Goal: Task Accomplishment & Management: Complete application form

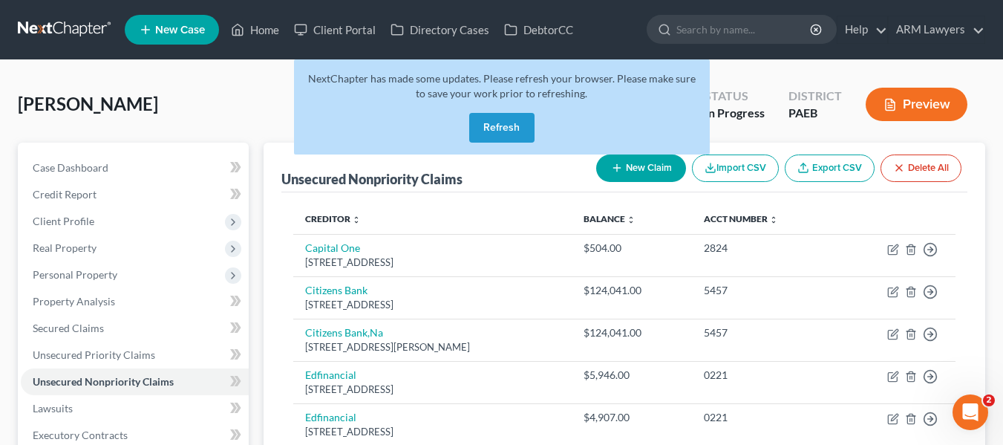
click at [45, 29] on link at bounding box center [65, 29] width 95 height 27
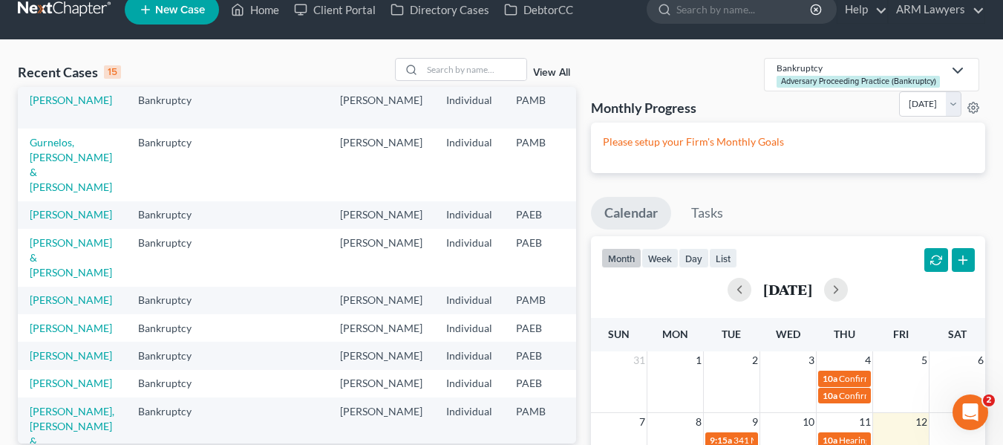
scroll to position [258, 0]
click at [58, 305] on link "Vivas, Henry" at bounding box center [71, 299] width 82 height 13
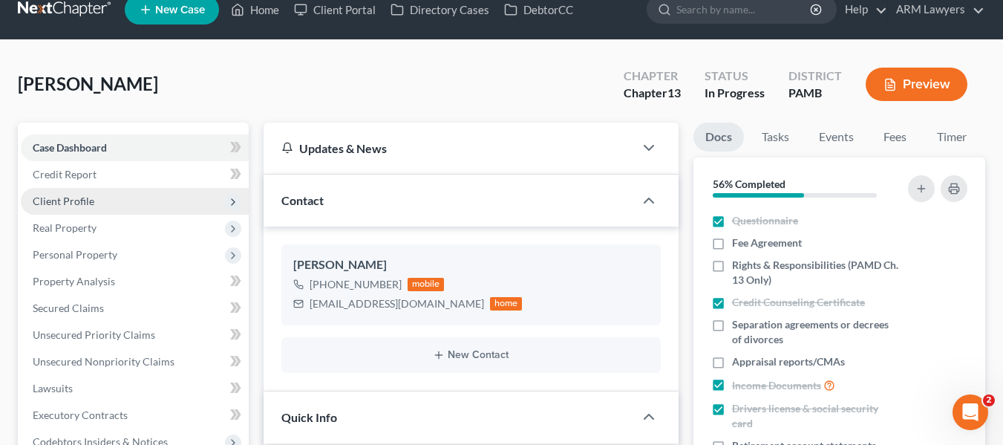
click at [65, 199] on span "Client Profile" at bounding box center [64, 201] width 62 height 13
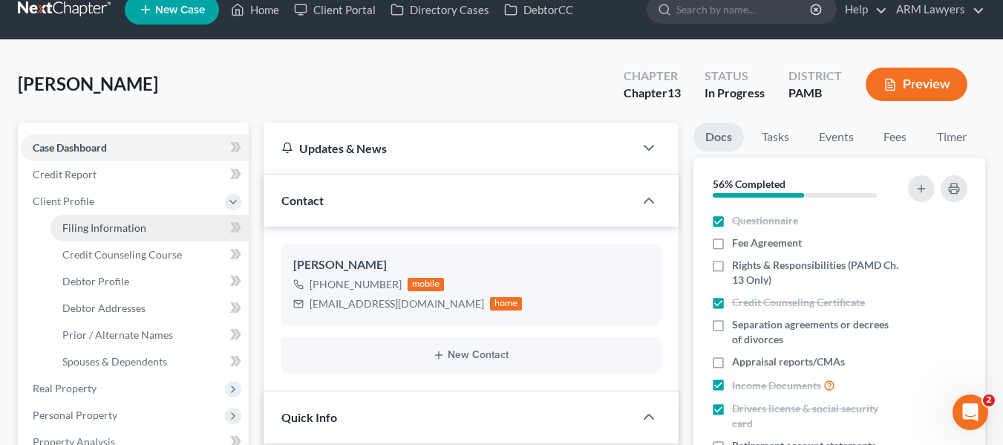
click at [89, 225] on span "Filing Information" at bounding box center [104, 227] width 84 height 13
select select "1"
select select "0"
select select "3"
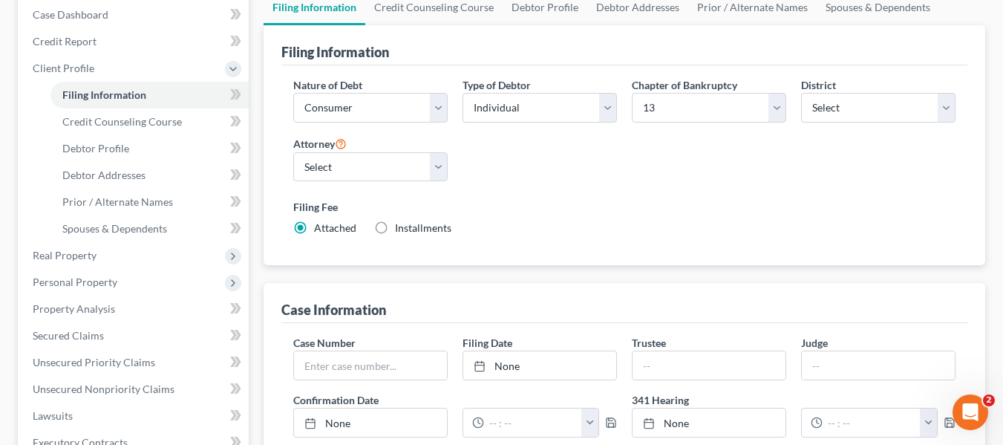
scroll to position [157, 0]
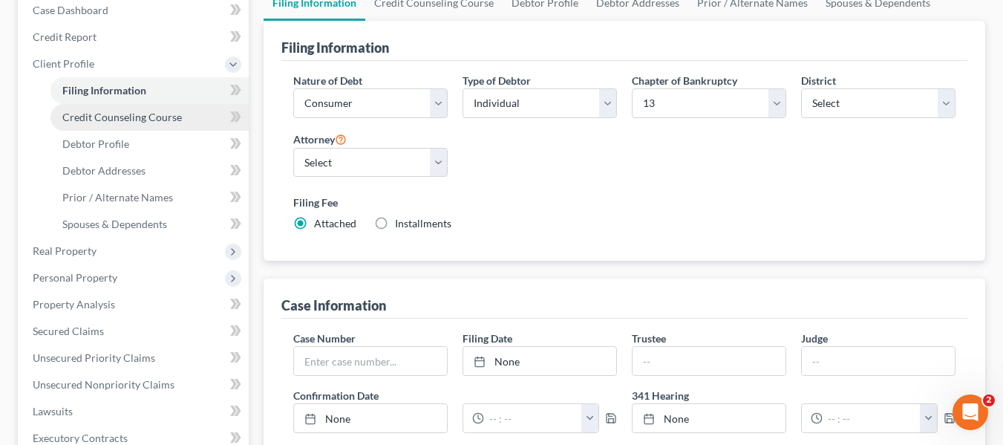
click at [156, 120] on span "Credit Counseling Course" at bounding box center [122, 117] width 120 height 13
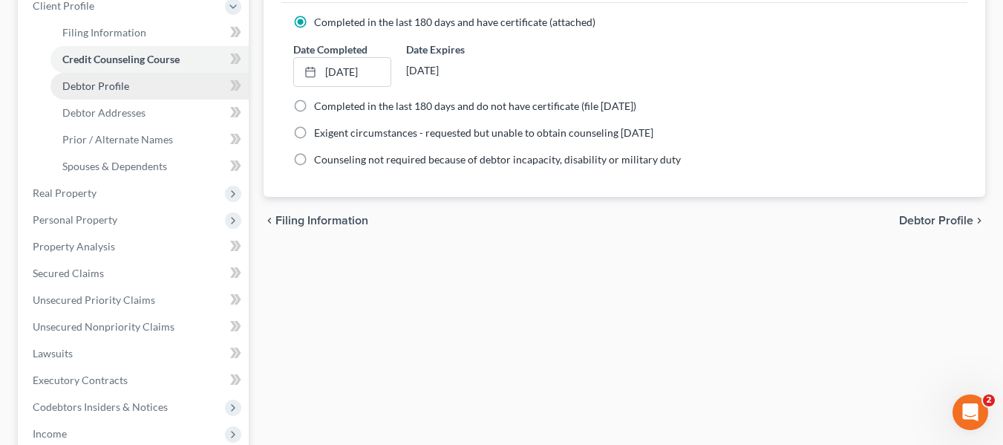
click at [107, 87] on span "Debtor Profile" at bounding box center [95, 85] width 67 height 13
select select "1"
select select "4"
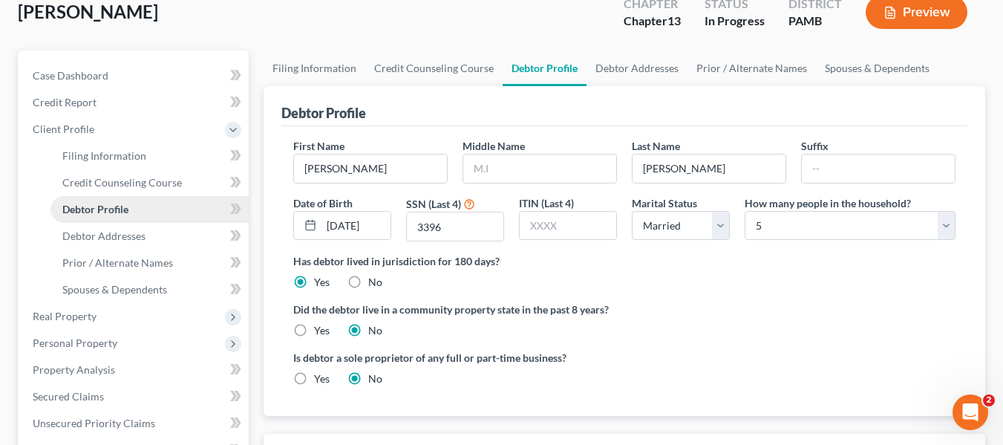
scroll to position [115, 0]
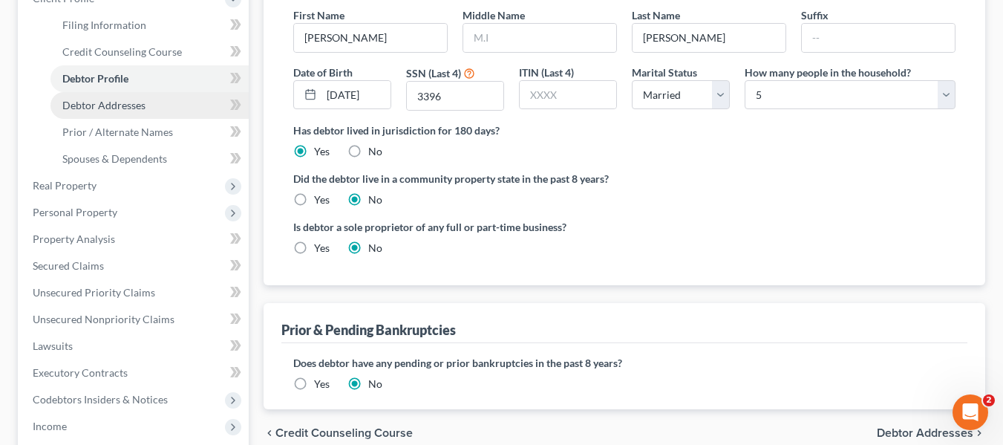
click at [102, 108] on span "Debtor Addresses" at bounding box center [103, 105] width 83 height 13
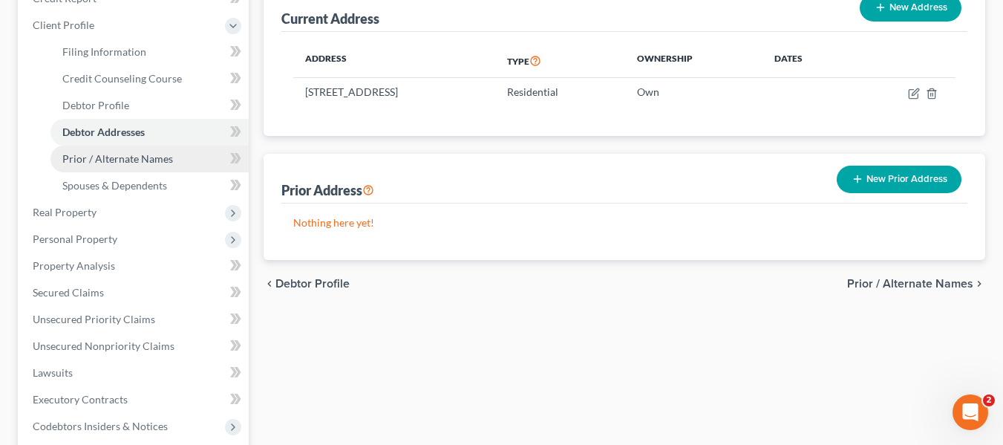
click at [106, 161] on span "Prior / Alternate Names" at bounding box center [117, 158] width 111 height 13
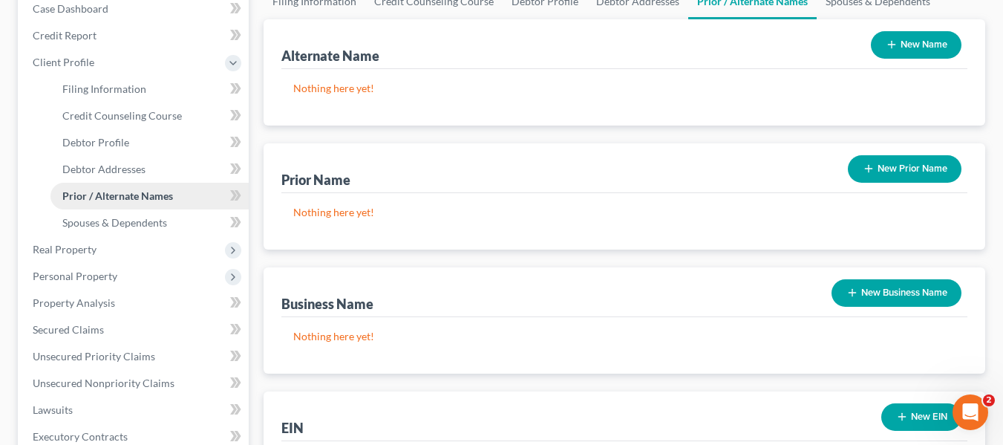
scroll to position [175, 0]
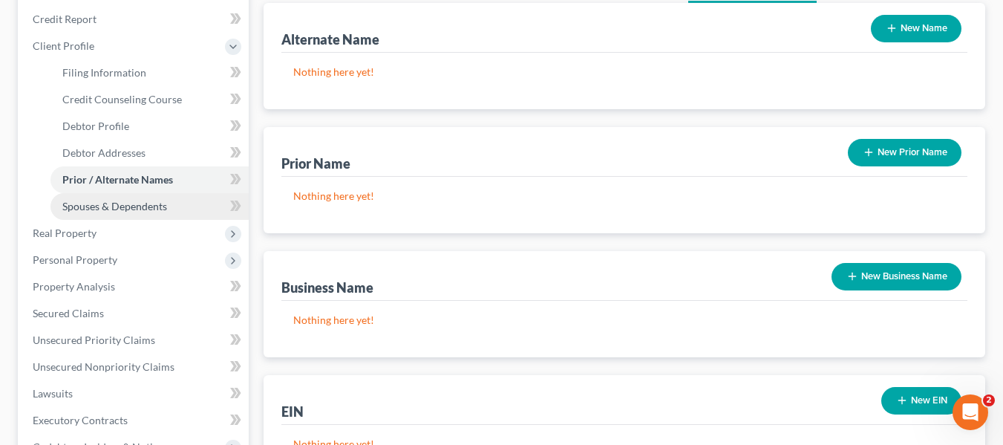
click at [112, 201] on span "Spouses & Dependents" at bounding box center [114, 206] width 105 height 13
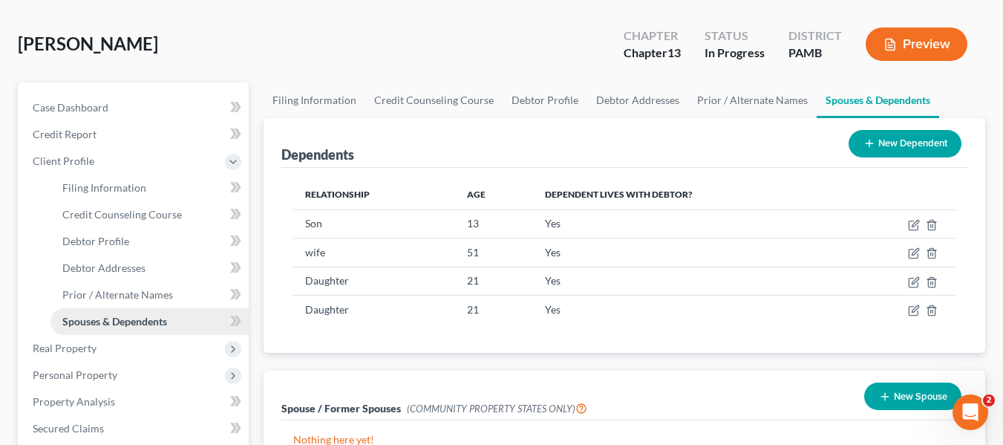
scroll to position [61, 0]
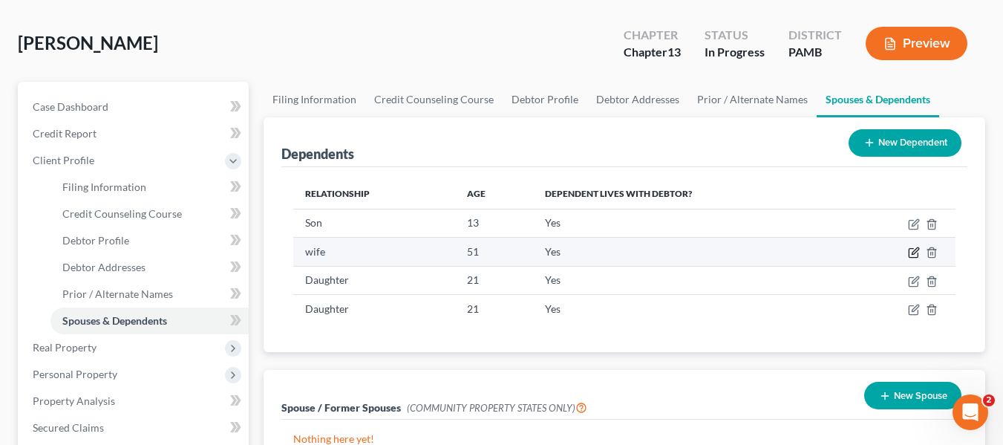
click at [911, 253] on icon "button" at bounding box center [914, 253] width 12 height 12
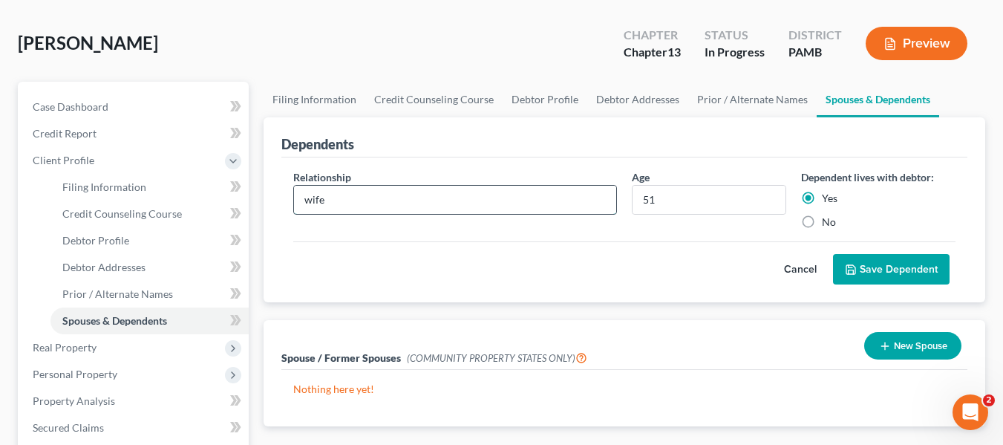
click at [307, 196] on input "wife" at bounding box center [455, 200] width 322 height 28
type input "Wife"
click at [872, 262] on button "Save Dependent" at bounding box center [891, 269] width 117 height 31
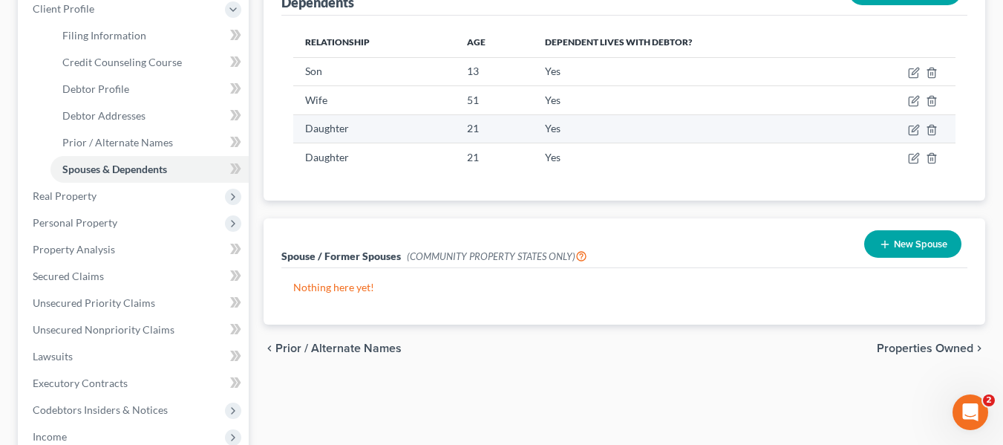
scroll to position [203, 0]
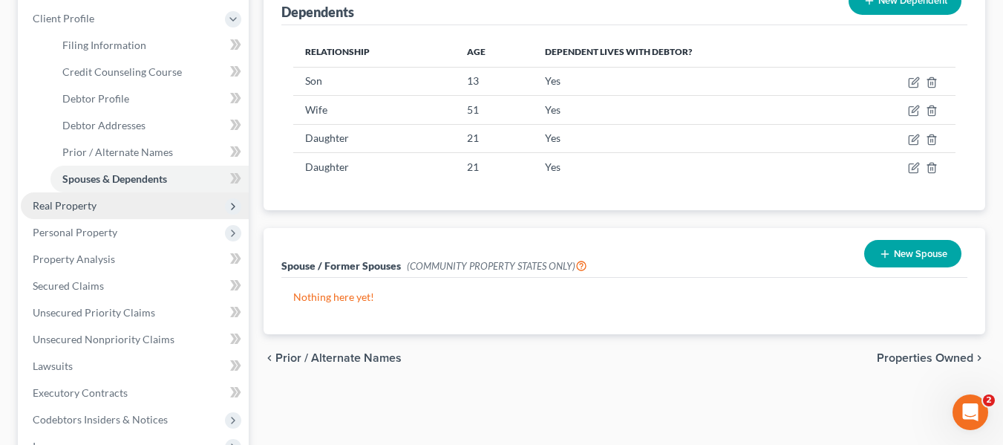
click at [173, 210] on span "Real Property" at bounding box center [135, 205] width 228 height 27
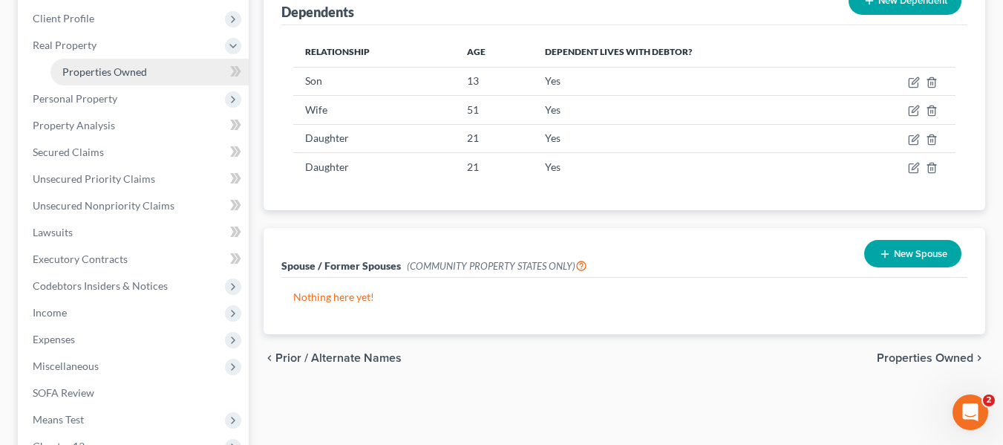
click at [123, 71] on span "Properties Owned" at bounding box center [104, 71] width 85 height 13
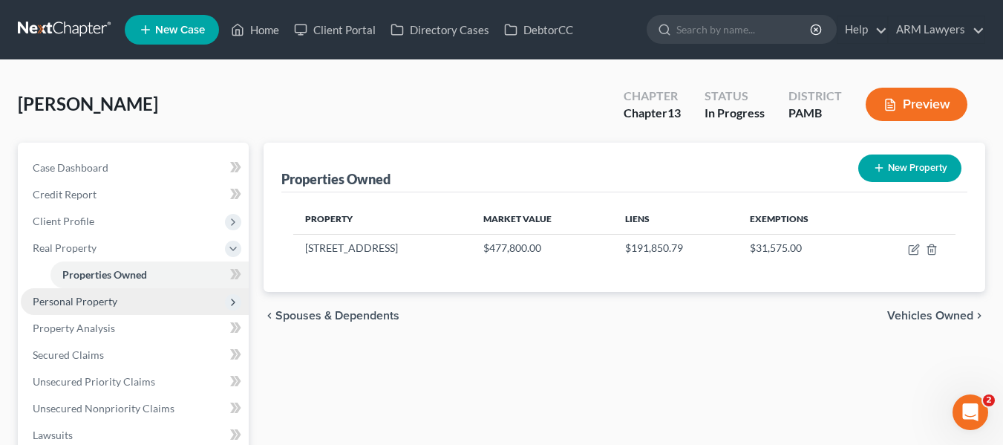
click at [63, 304] on span "Personal Property" at bounding box center [75, 301] width 85 height 13
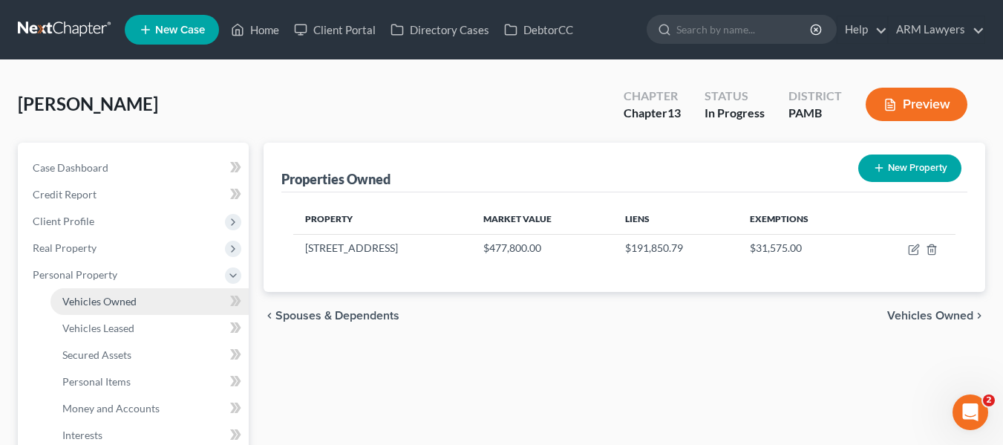
click at [71, 303] on span "Vehicles Owned" at bounding box center [99, 301] width 74 height 13
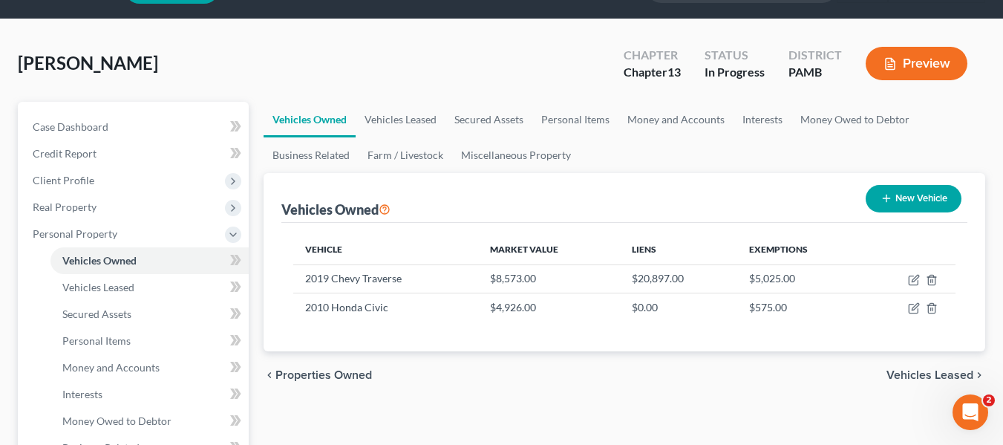
scroll to position [53, 0]
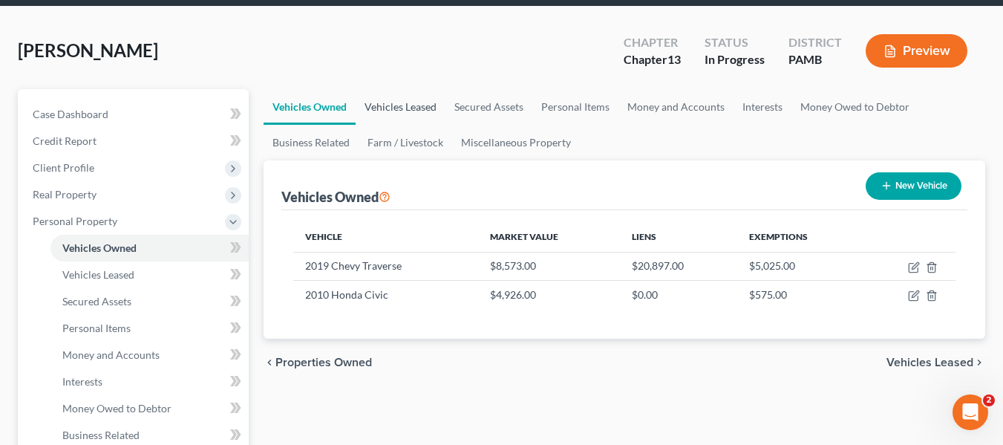
click at [384, 102] on link "Vehicles Leased" at bounding box center [401, 107] width 90 height 36
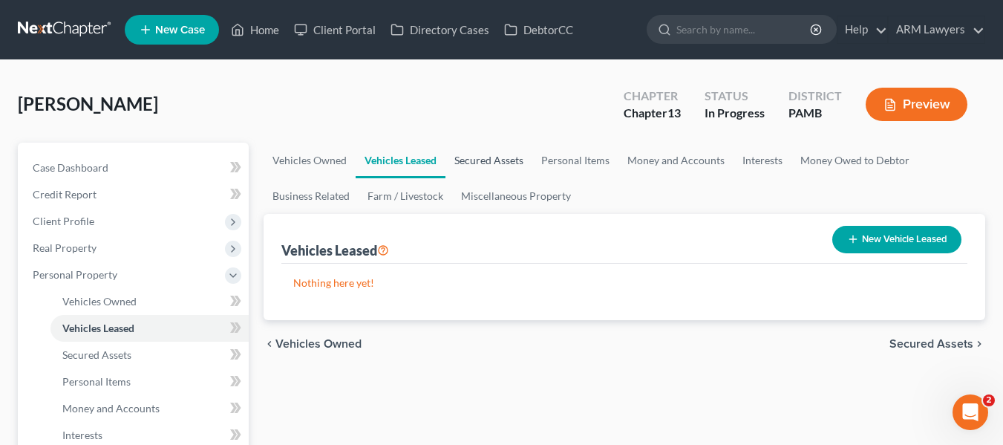
click at [498, 158] on link "Secured Assets" at bounding box center [489, 161] width 87 height 36
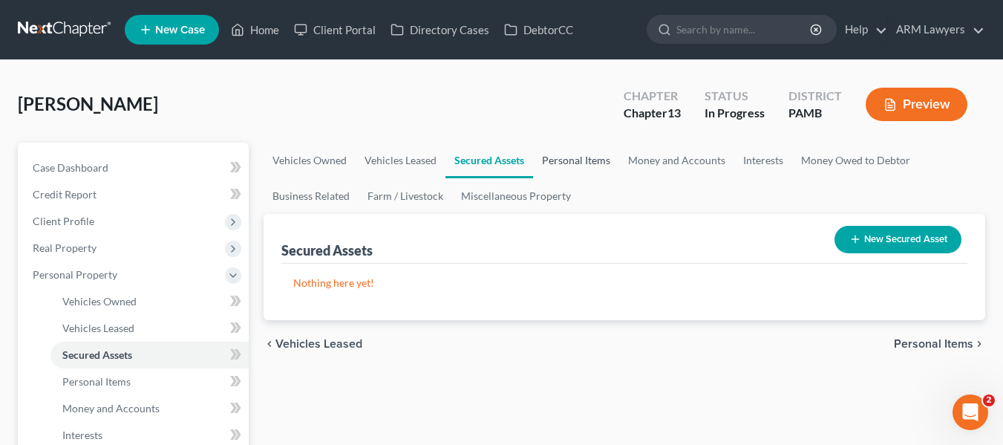
click at [551, 157] on link "Personal Items" at bounding box center [576, 161] width 86 height 36
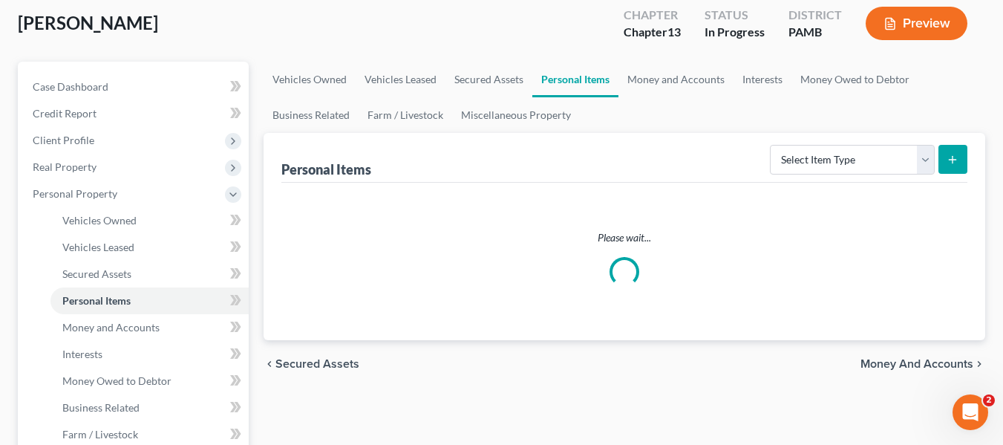
scroll to position [82, 0]
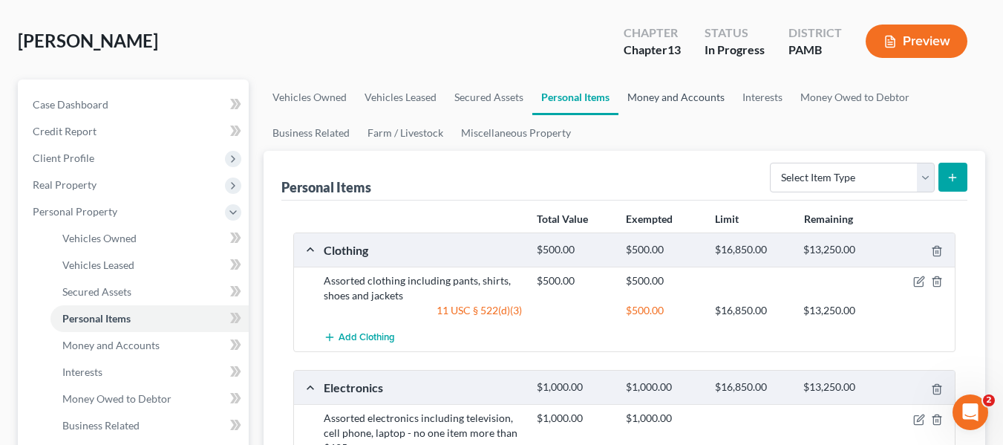
click at [647, 94] on link "Money and Accounts" at bounding box center [676, 97] width 115 height 36
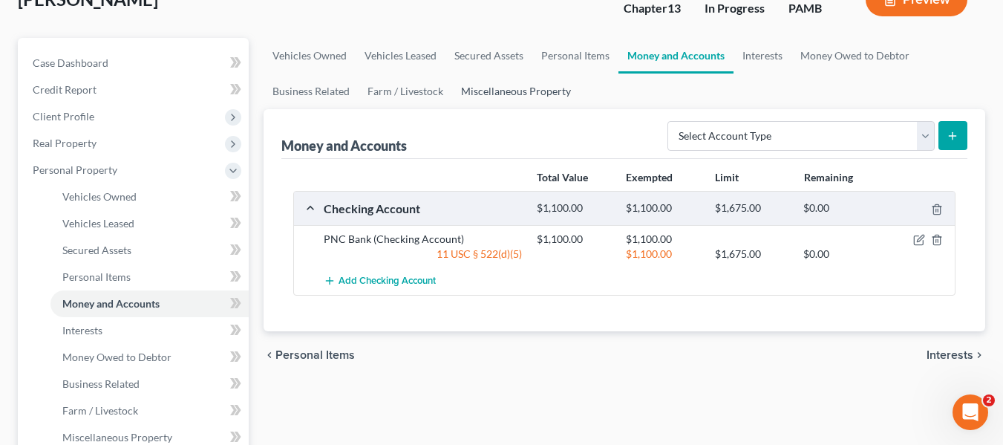
scroll to position [105, 0]
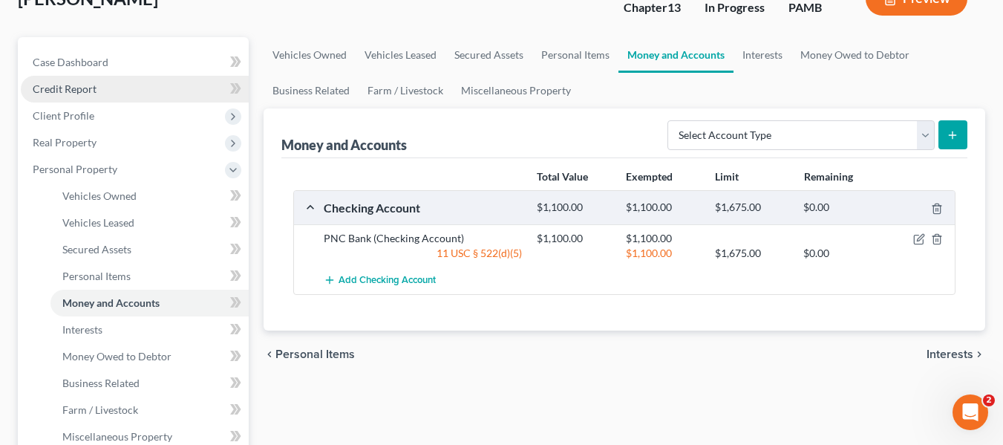
click at [82, 91] on span "Credit Report" at bounding box center [65, 88] width 64 height 13
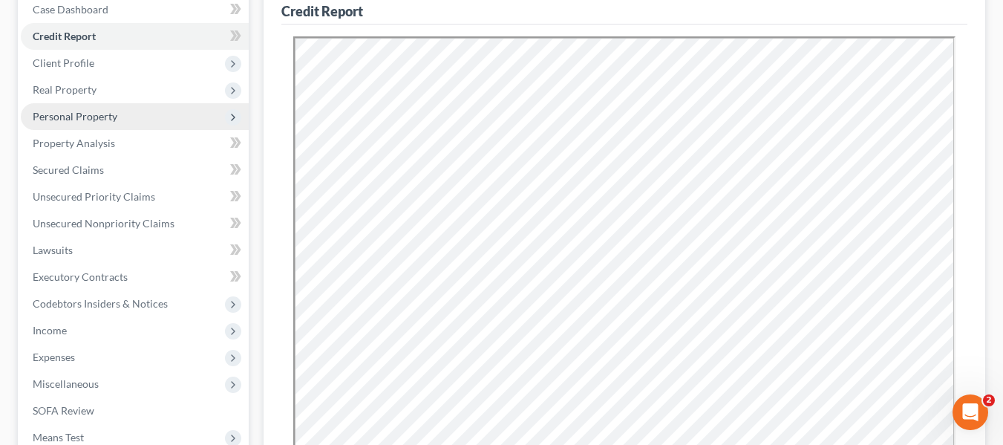
scroll to position [244, 0]
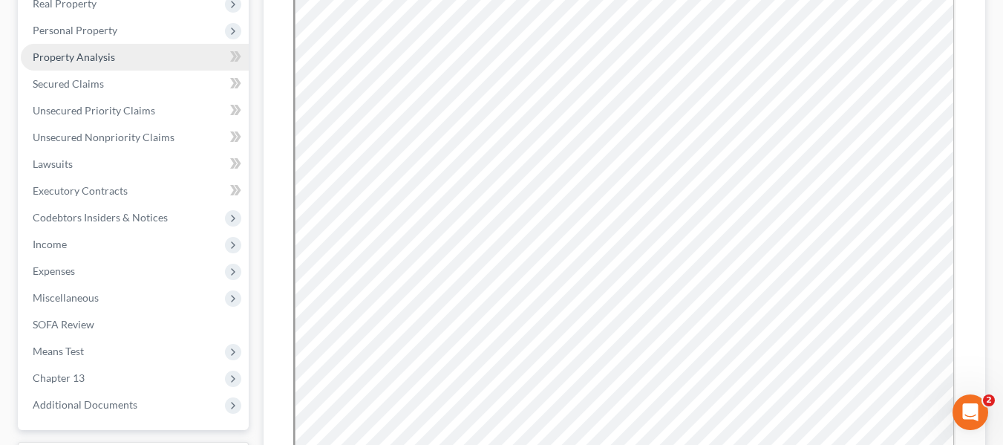
click at [73, 58] on span "Property Analysis" at bounding box center [74, 56] width 82 height 13
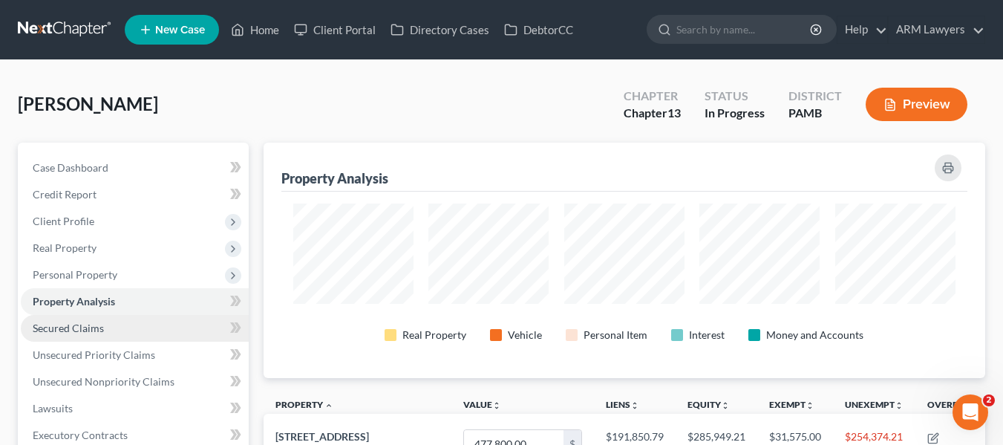
click at [128, 336] on link "Secured Claims" at bounding box center [135, 328] width 228 height 27
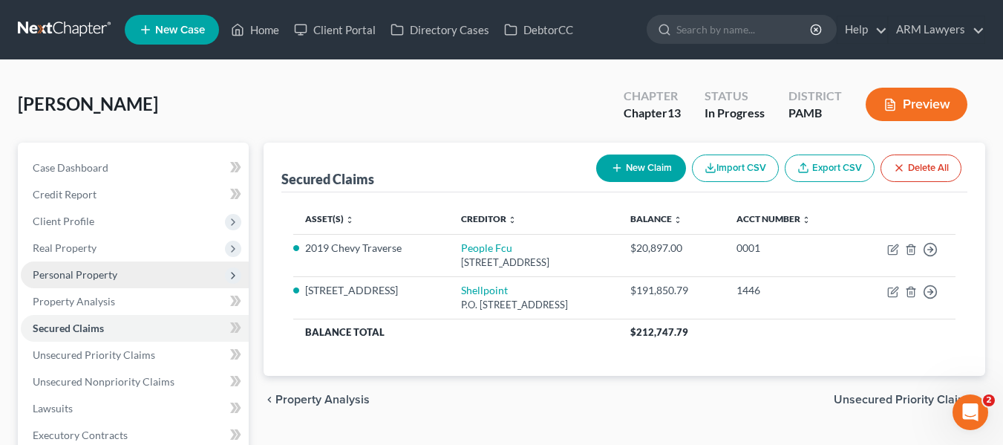
click at [88, 273] on span "Personal Property" at bounding box center [75, 274] width 85 height 13
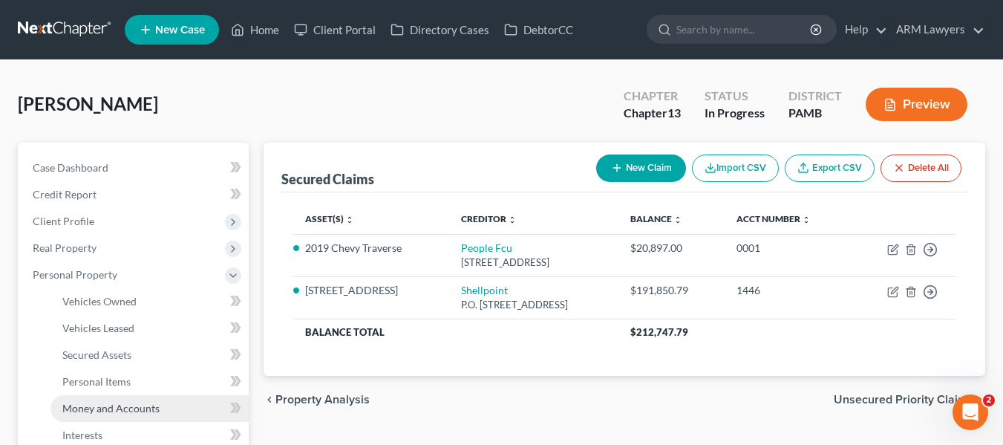
click at [115, 402] on span "Money and Accounts" at bounding box center [110, 408] width 97 height 13
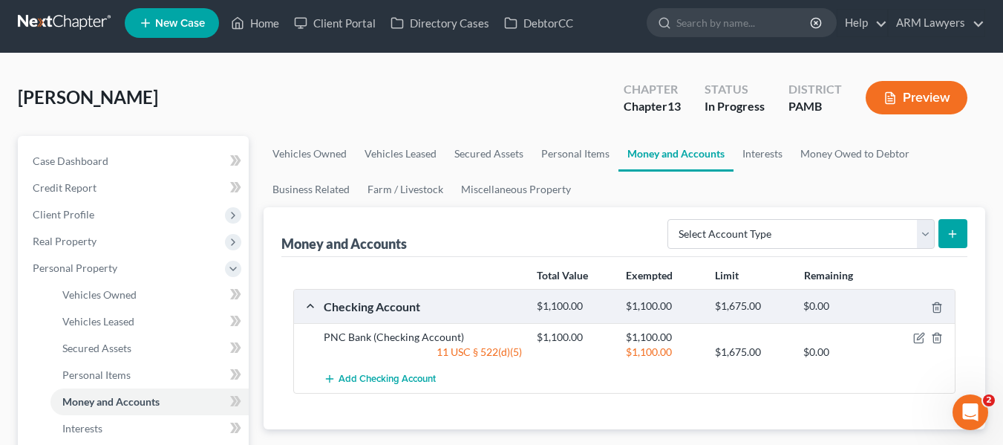
scroll to position [3, 0]
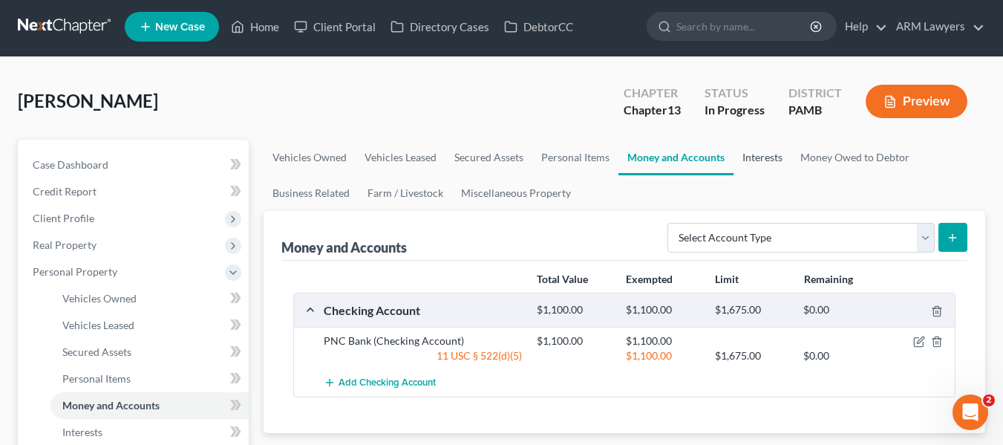
click at [772, 140] on link "Interests" at bounding box center [763, 158] width 58 height 36
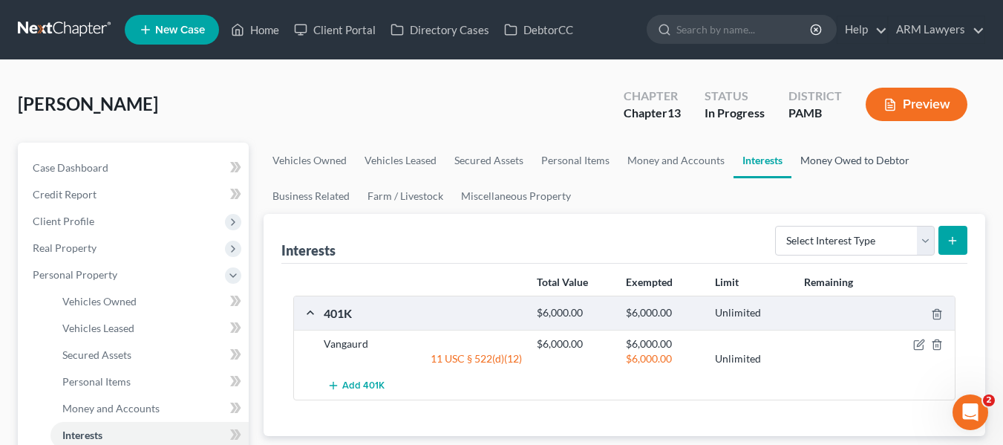
click at [815, 160] on link "Money Owed to Debtor" at bounding box center [855, 161] width 127 height 36
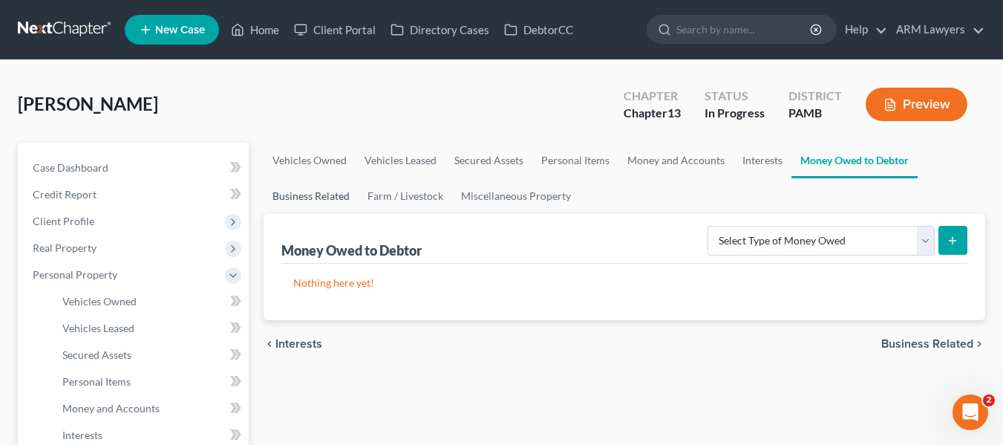
click at [306, 191] on link "Business Related" at bounding box center [311, 196] width 95 height 36
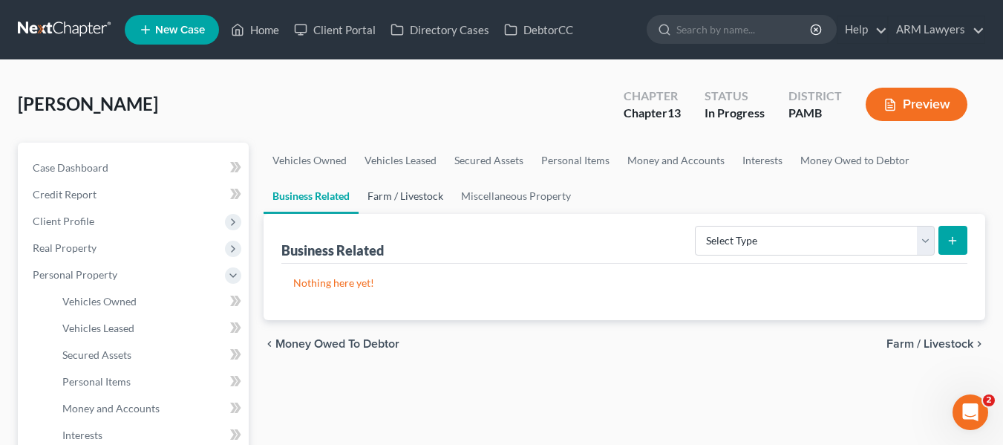
click at [391, 190] on link "Farm / Livestock" at bounding box center [406, 196] width 94 height 36
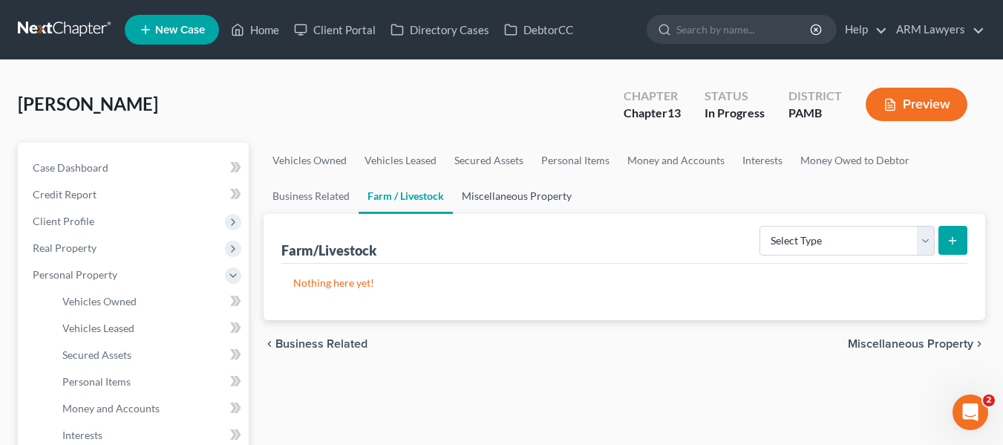
click at [489, 200] on link "Miscellaneous Property" at bounding box center [517, 196] width 128 height 36
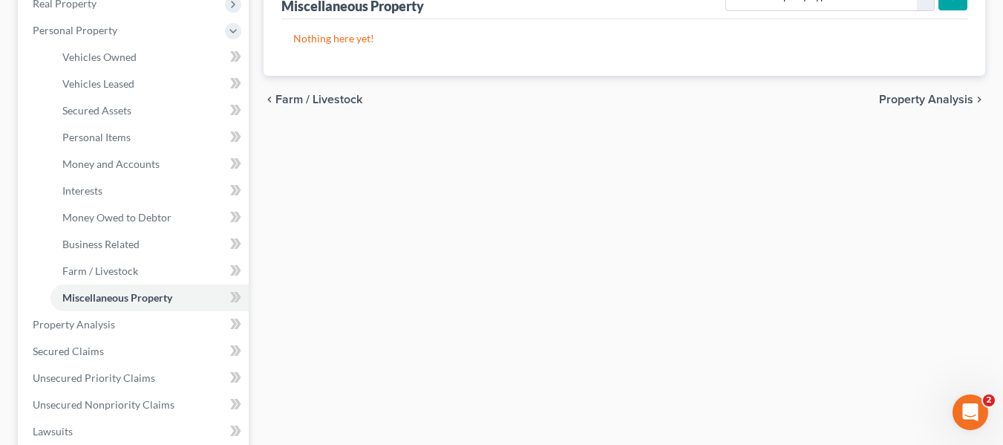
scroll to position [245, 0]
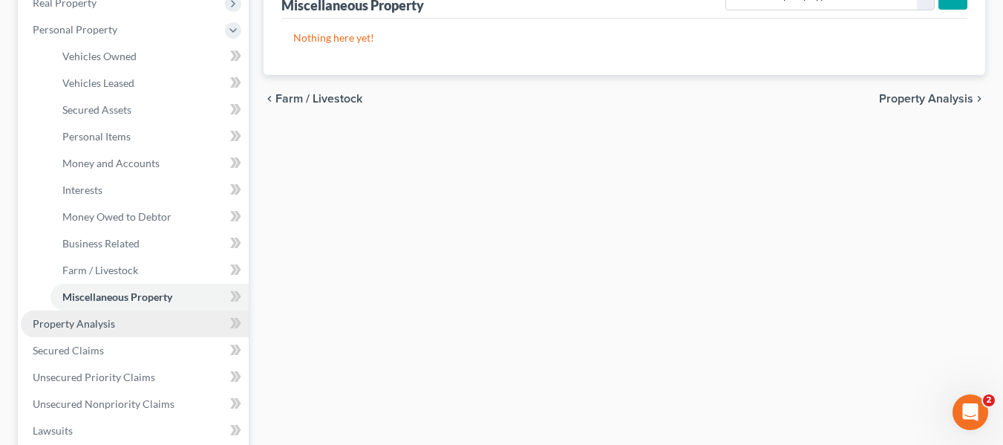
click at [67, 323] on span "Property Analysis" at bounding box center [74, 323] width 82 height 13
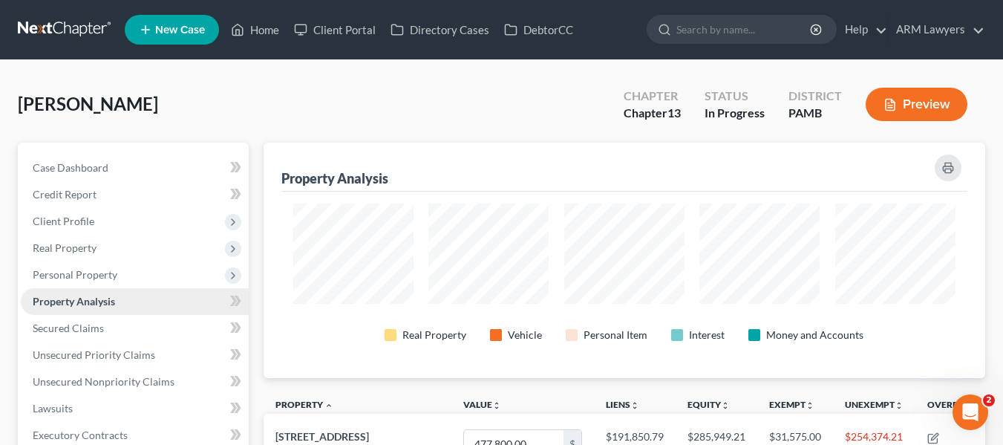
scroll to position [742344, 741858]
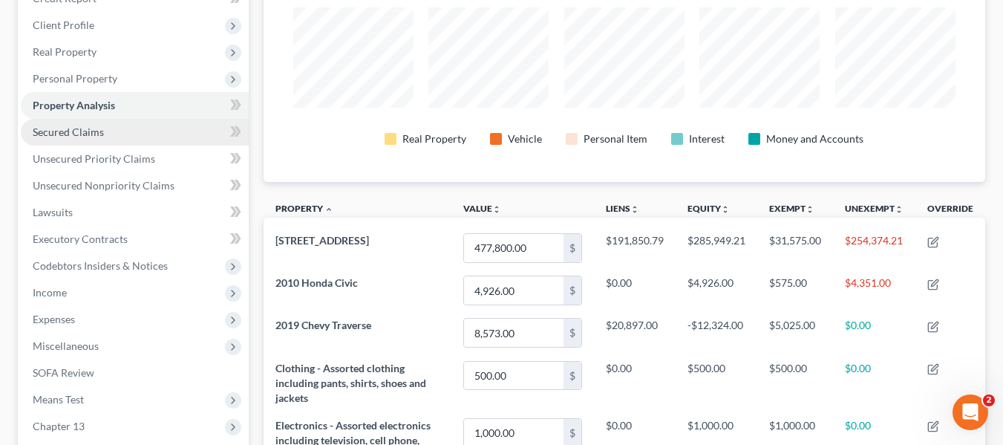
click at [97, 134] on span "Secured Claims" at bounding box center [68, 131] width 71 height 13
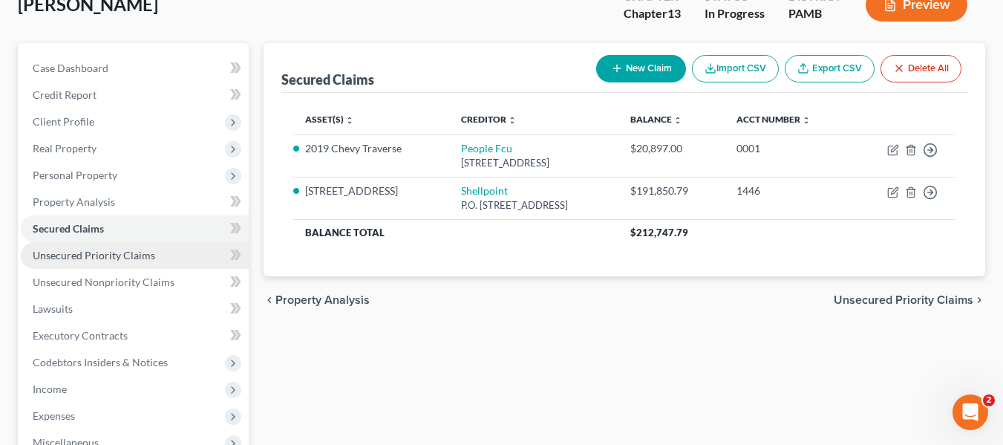
click at [114, 255] on span "Unsecured Priority Claims" at bounding box center [94, 255] width 123 height 13
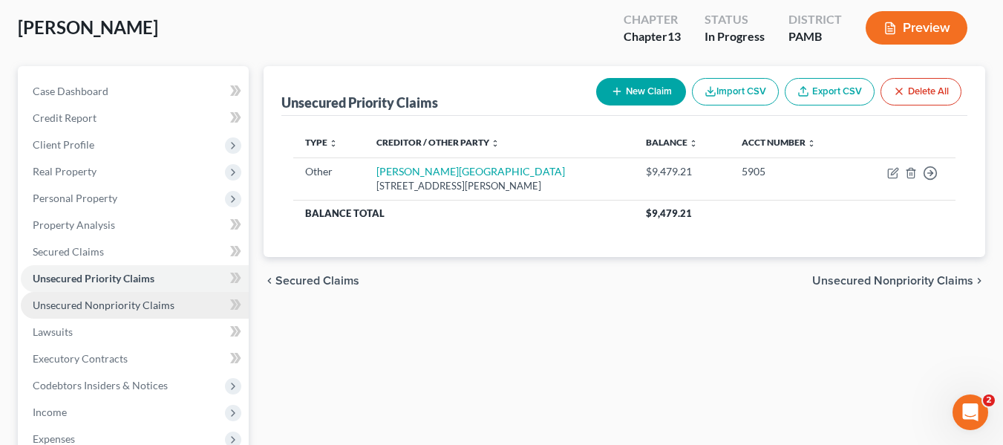
click at [80, 312] on link "Unsecured Nonpriority Claims" at bounding box center [135, 305] width 228 height 27
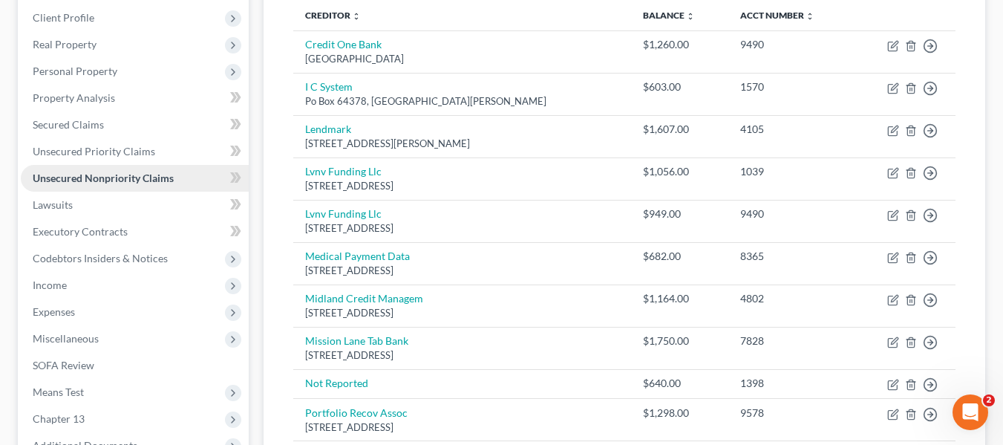
scroll to position [224, 0]
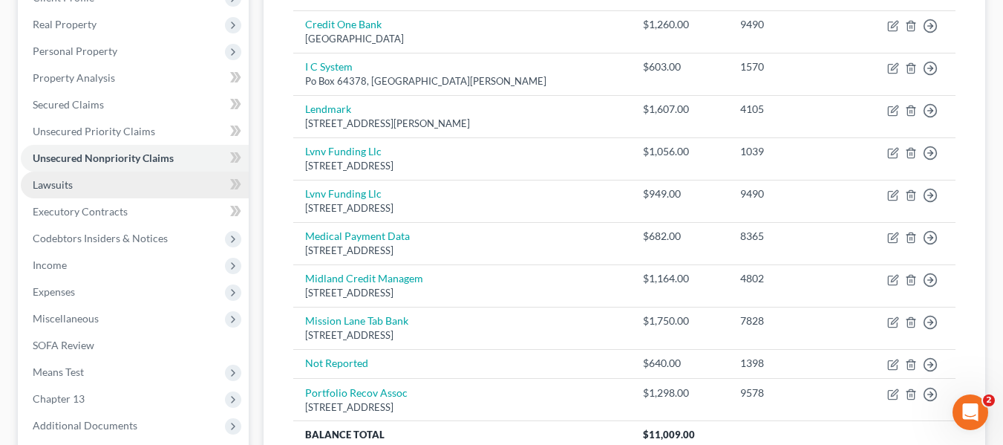
click at [54, 184] on span "Lawsuits" at bounding box center [53, 184] width 40 height 13
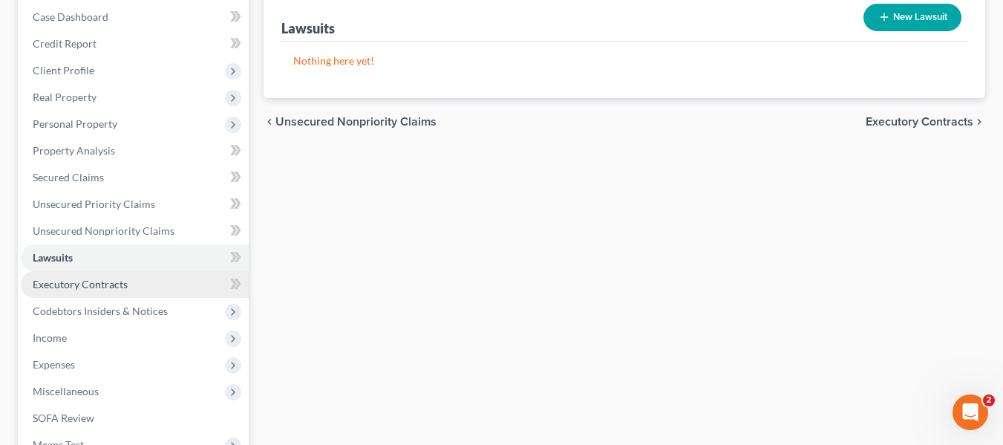
click at [77, 279] on span "Executory Contracts" at bounding box center [80, 284] width 95 height 13
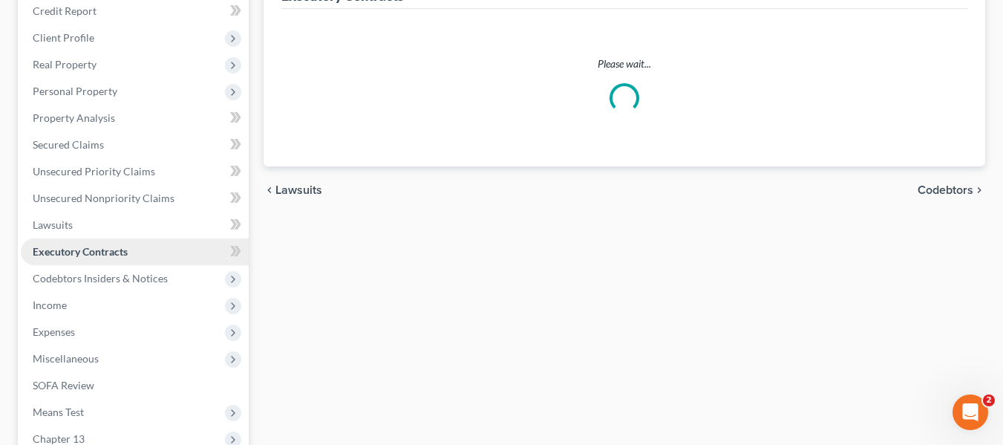
scroll to position [186, 0]
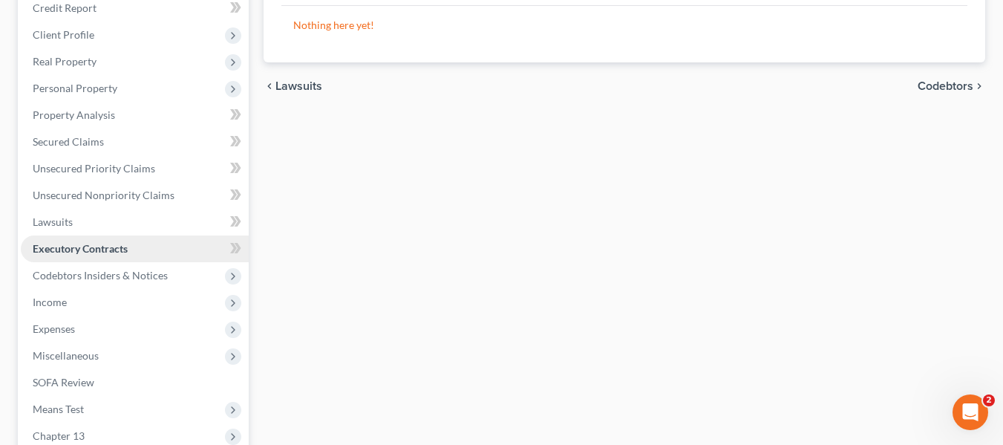
click at [77, 279] on span "Codebtors Insiders & Notices" at bounding box center [100, 275] width 135 height 13
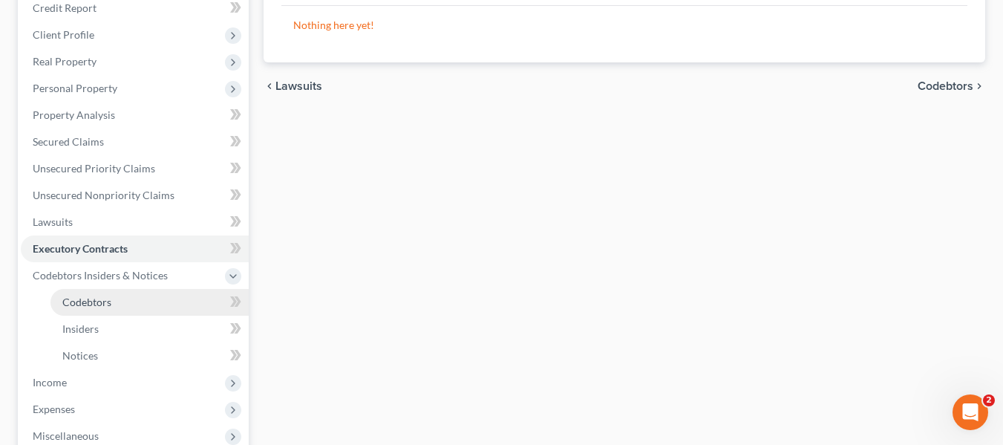
click at [82, 293] on link "Codebtors" at bounding box center [149, 302] width 198 height 27
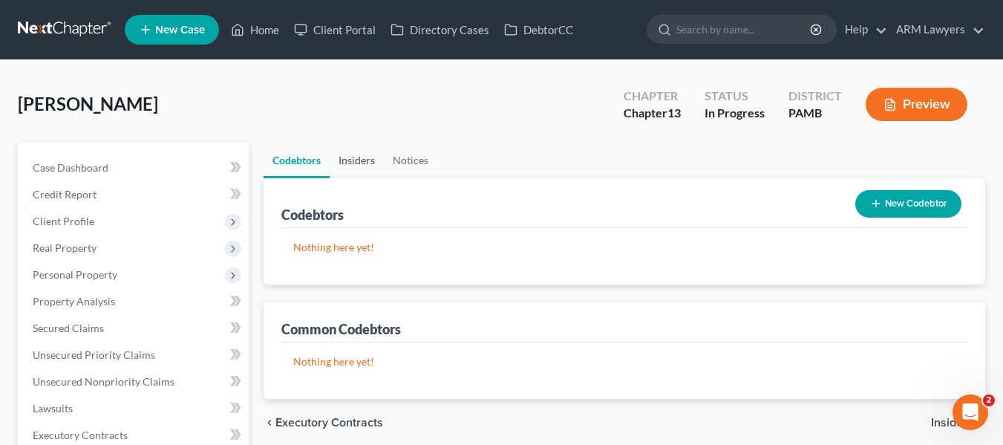
click at [357, 160] on link "Insiders" at bounding box center [357, 161] width 54 height 36
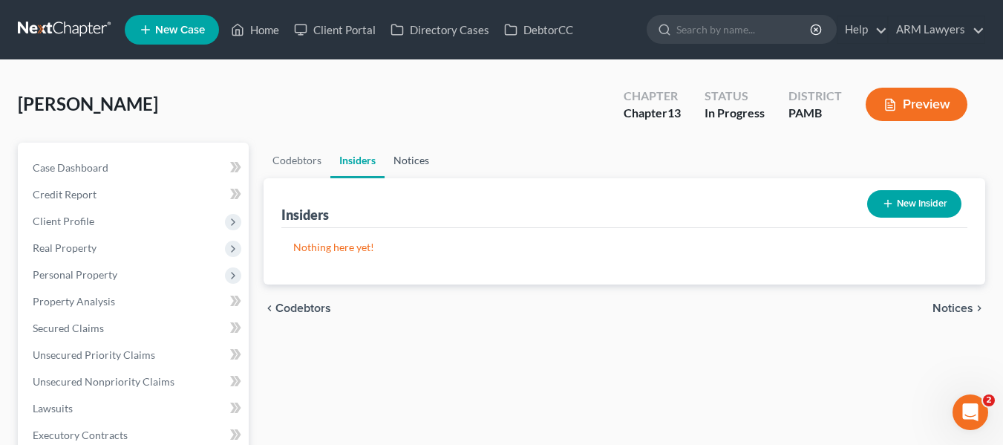
click at [399, 160] on link "Notices" at bounding box center [411, 161] width 53 height 36
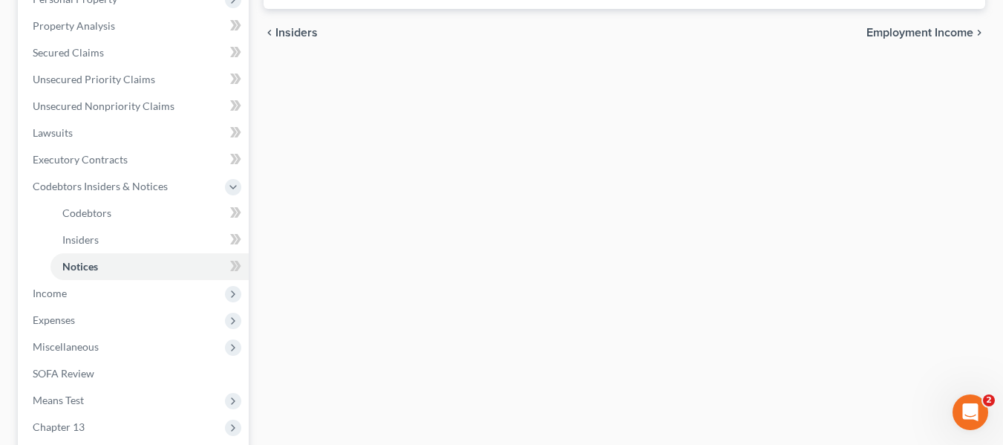
scroll to position [307, 0]
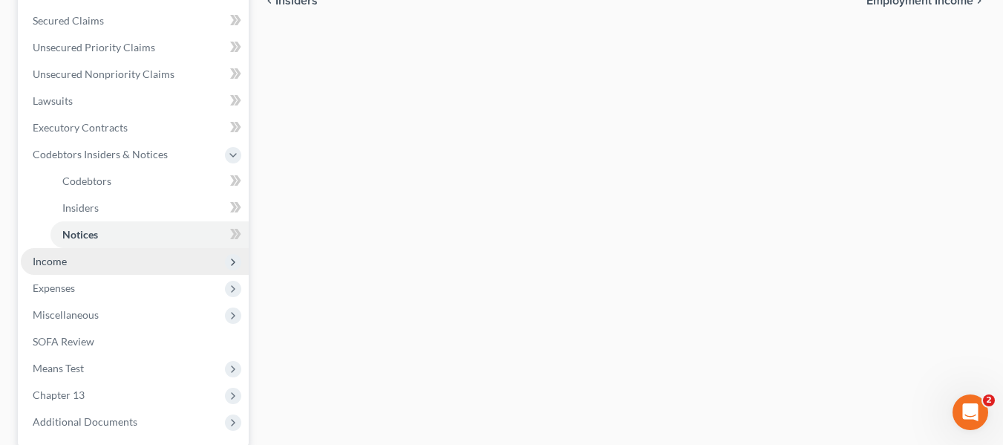
click at [116, 262] on span "Income" at bounding box center [135, 261] width 228 height 27
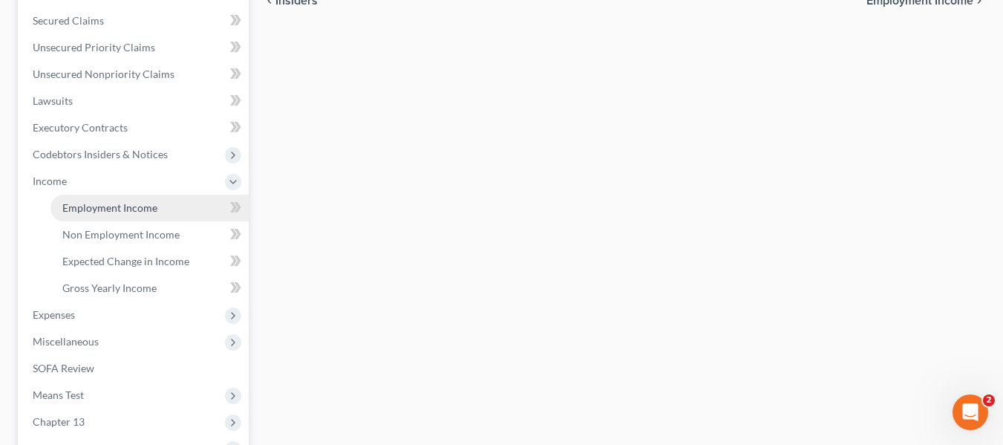
click at [102, 216] on link "Employment Income" at bounding box center [149, 208] width 198 height 27
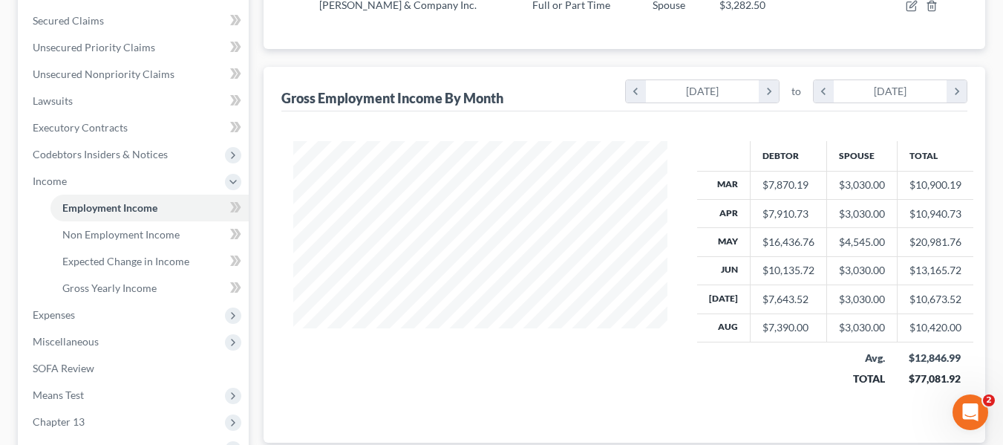
scroll to position [308, 0]
click at [165, 236] on span "Non Employment Income" at bounding box center [120, 233] width 117 height 13
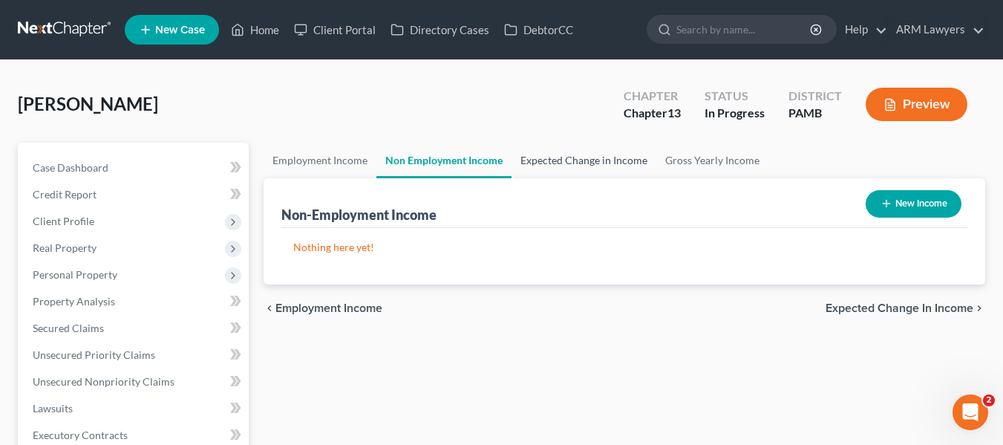
click at [544, 153] on link "Expected Change in Income" at bounding box center [584, 161] width 145 height 36
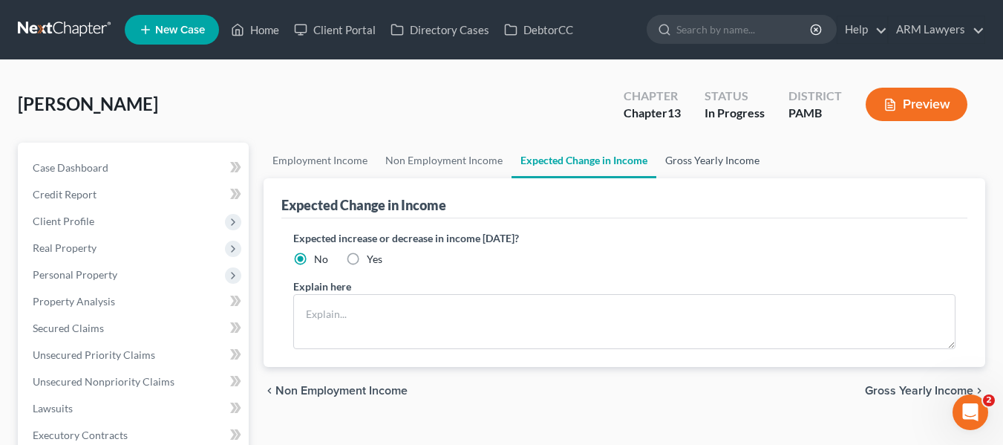
click at [673, 161] on link "Gross Yearly Income" at bounding box center [712, 161] width 112 height 36
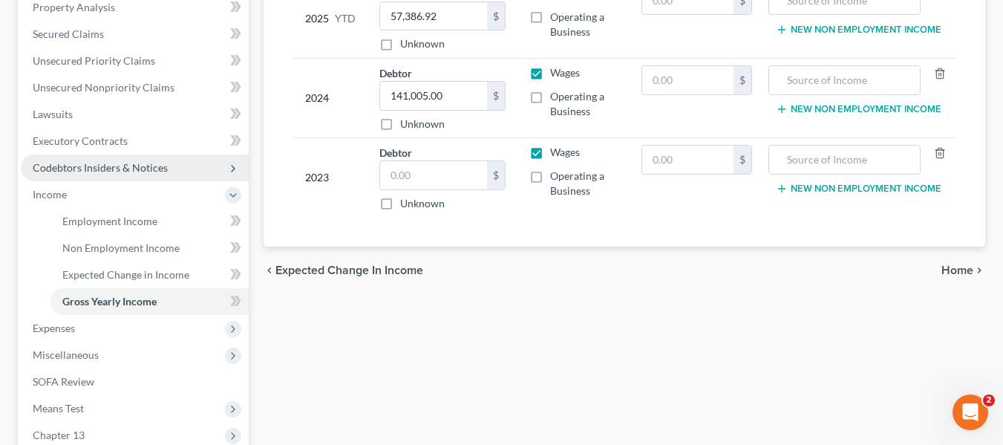
scroll to position [295, 0]
click at [65, 327] on span "Expenses" at bounding box center [54, 327] width 42 height 13
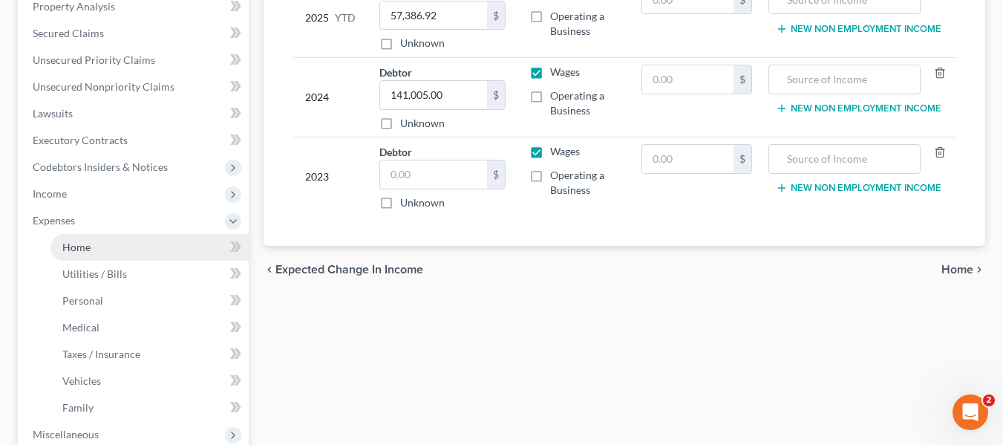
click at [79, 255] on link "Home" at bounding box center [149, 247] width 198 height 27
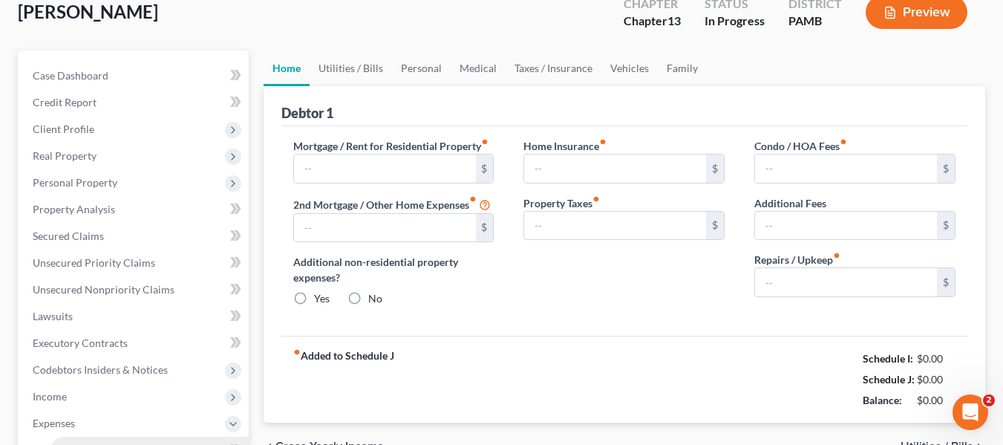
scroll to position [11, 0]
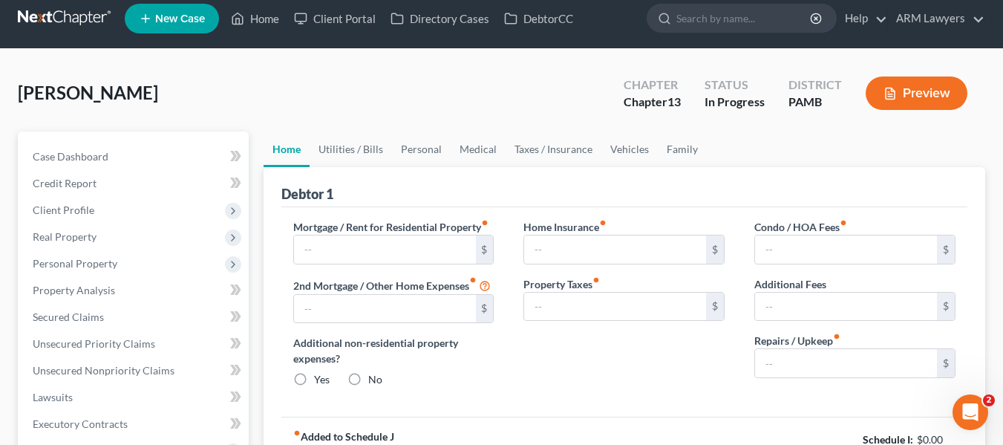
type input "2,109.00"
type input "0.00"
radio input "true"
type input "0.00"
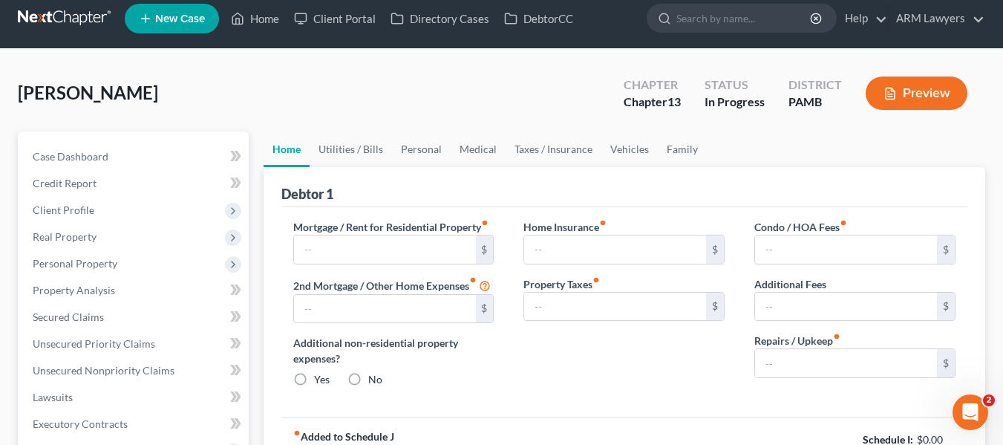
type input "0.00"
type input "100.00"
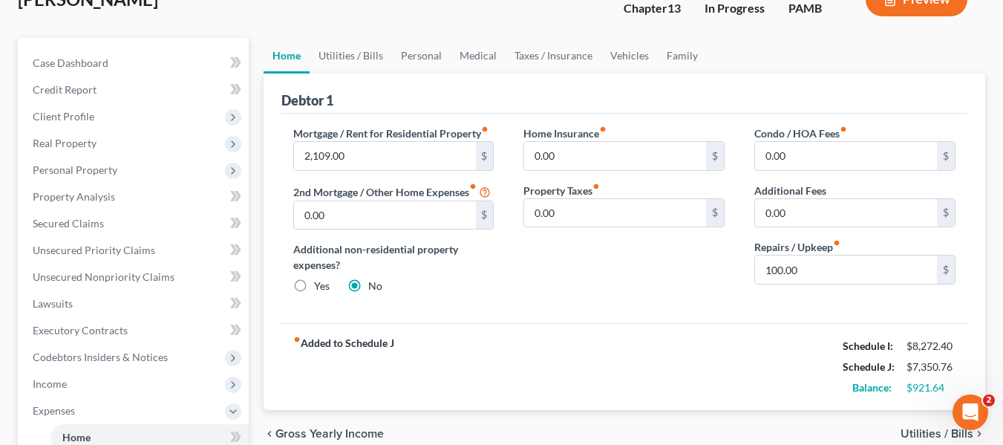
scroll to position [105, 0]
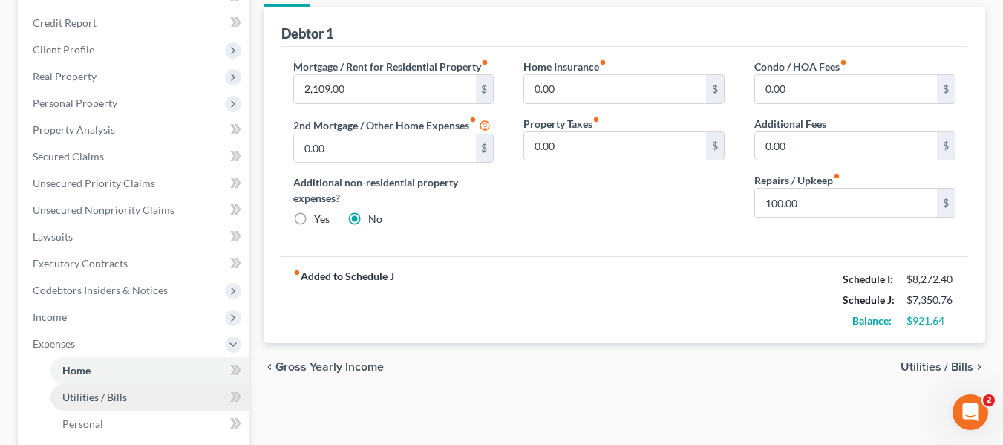
click at [76, 396] on span "Utilities / Bills" at bounding box center [94, 397] width 65 height 13
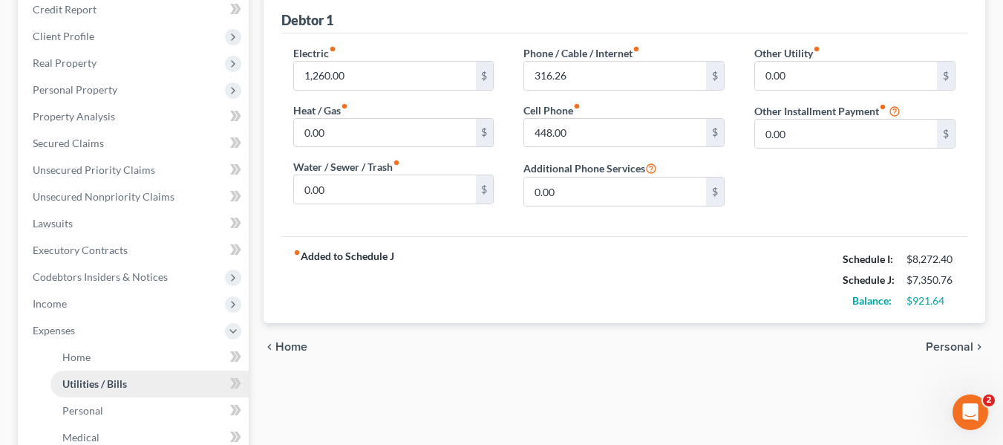
scroll to position [186, 0]
click at [76, 408] on span "Personal" at bounding box center [82, 409] width 41 height 13
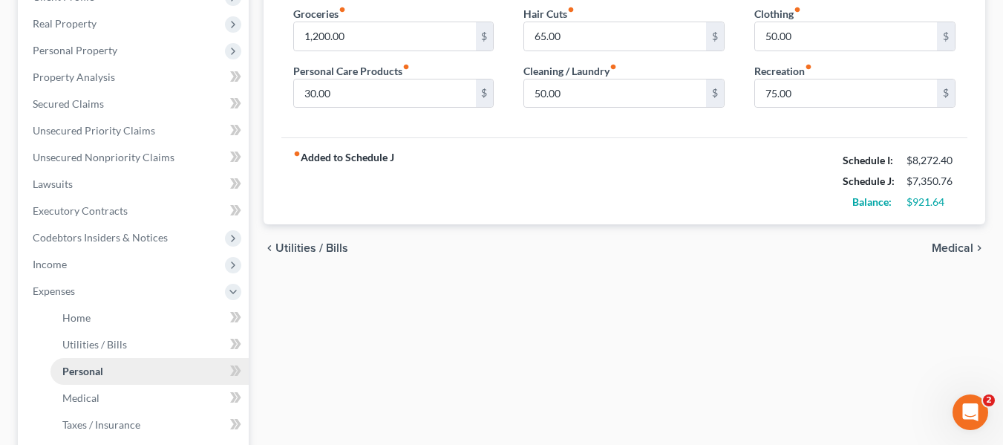
scroll to position [229, 0]
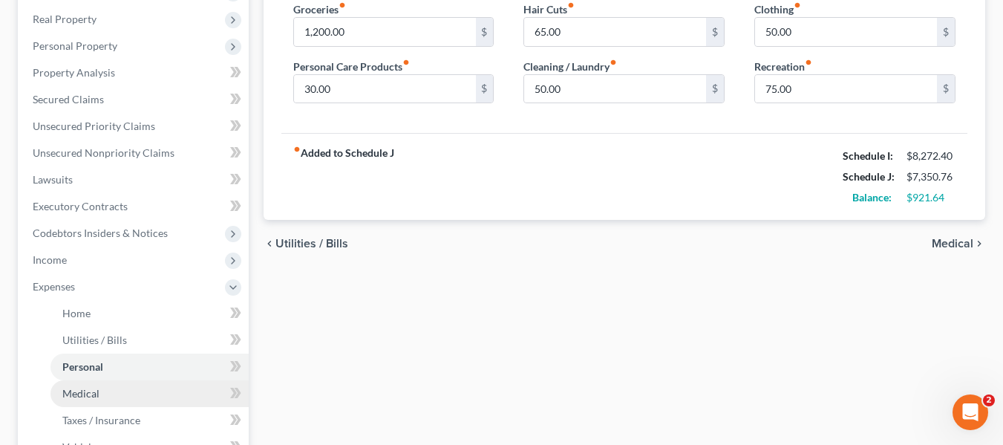
click at [78, 395] on span "Medical" at bounding box center [80, 393] width 37 height 13
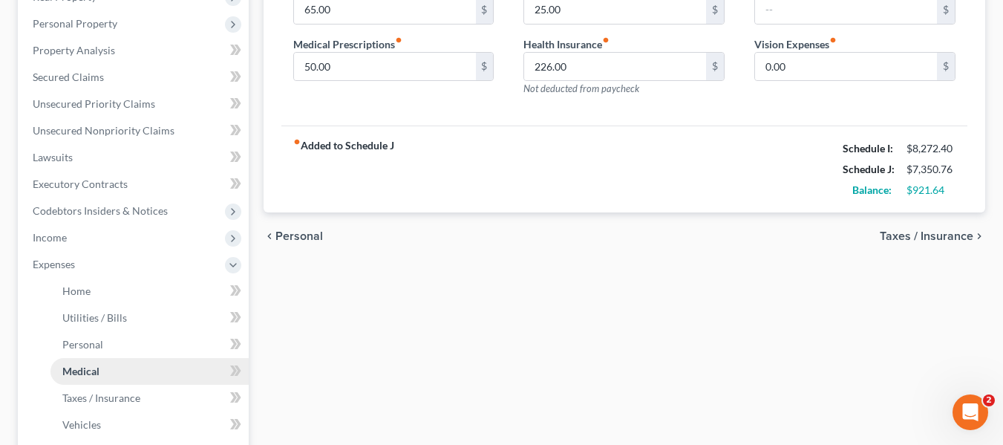
scroll to position [250, 0]
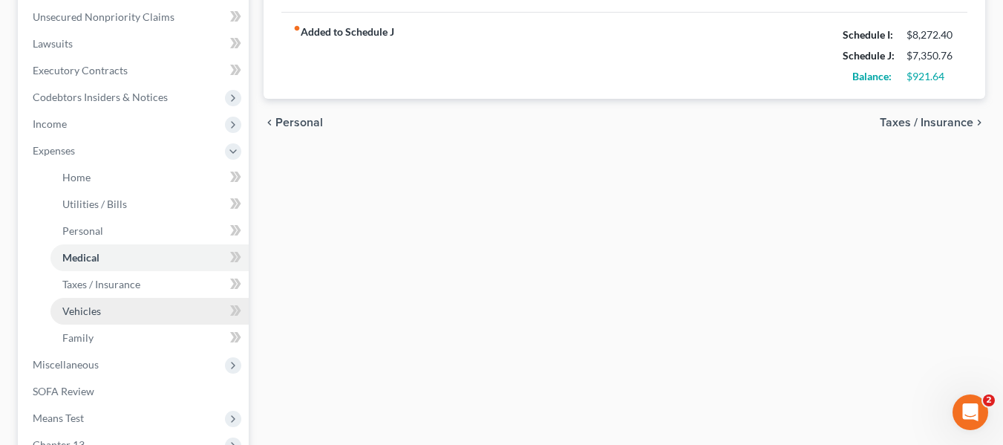
click at [84, 310] on span "Vehicles" at bounding box center [81, 310] width 39 height 13
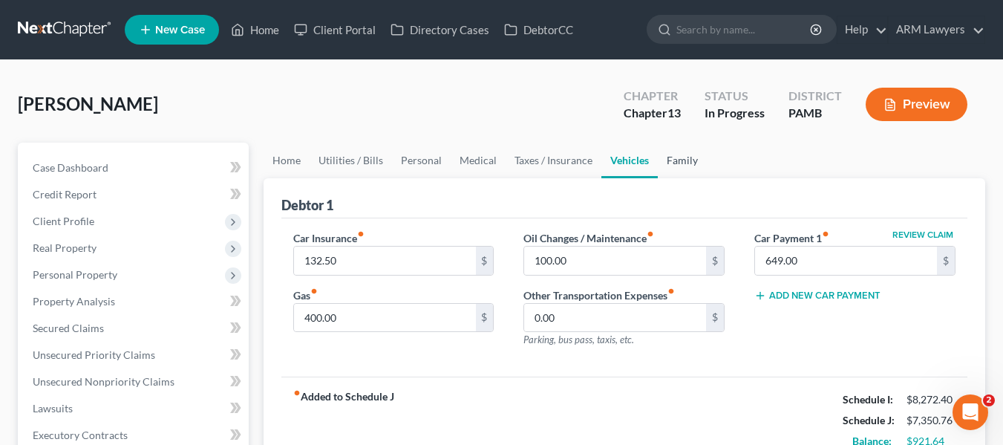
click at [676, 156] on link "Family" at bounding box center [682, 161] width 49 height 36
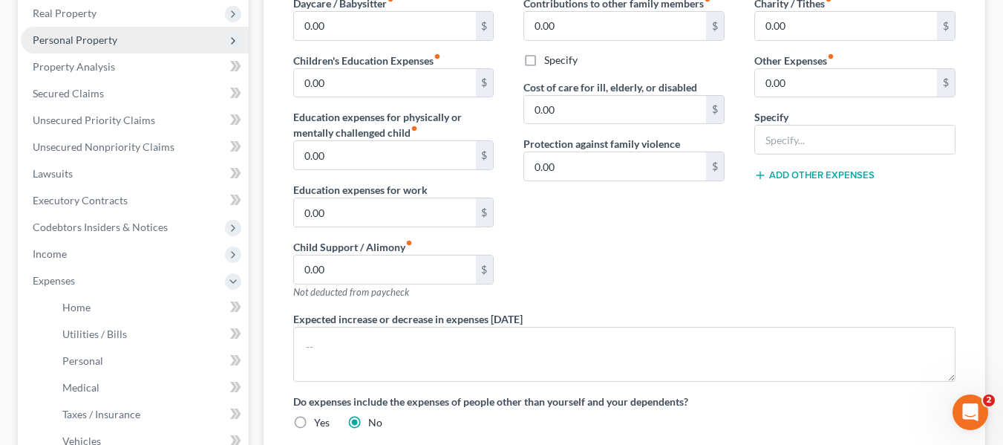
scroll to position [362, 0]
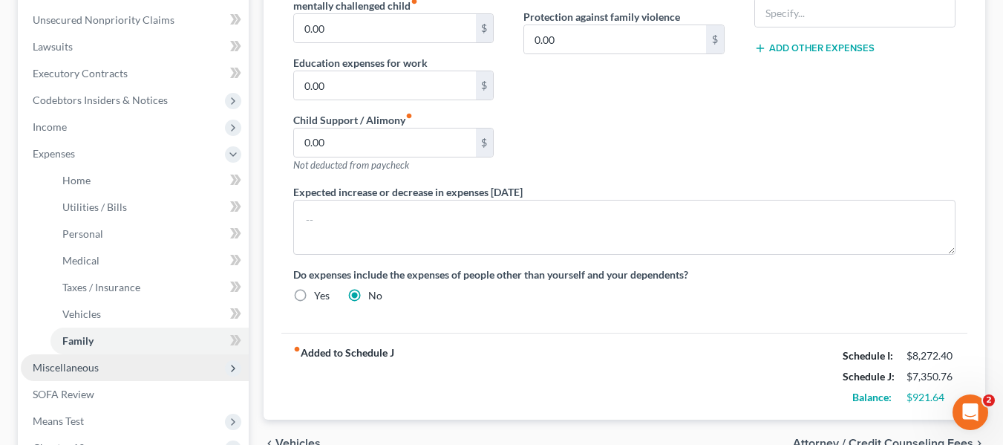
click at [104, 378] on span "Miscellaneous" at bounding box center [135, 367] width 228 height 27
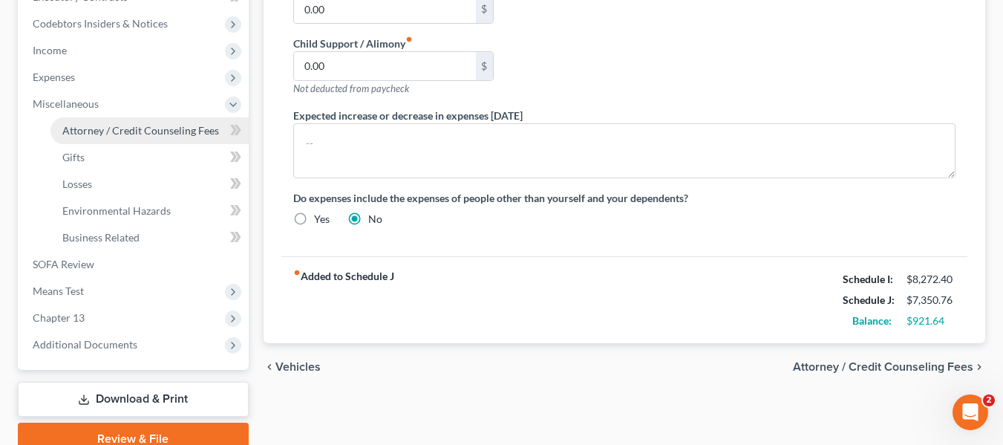
click at [102, 127] on span "Attorney / Credit Counseling Fees" at bounding box center [140, 130] width 157 height 13
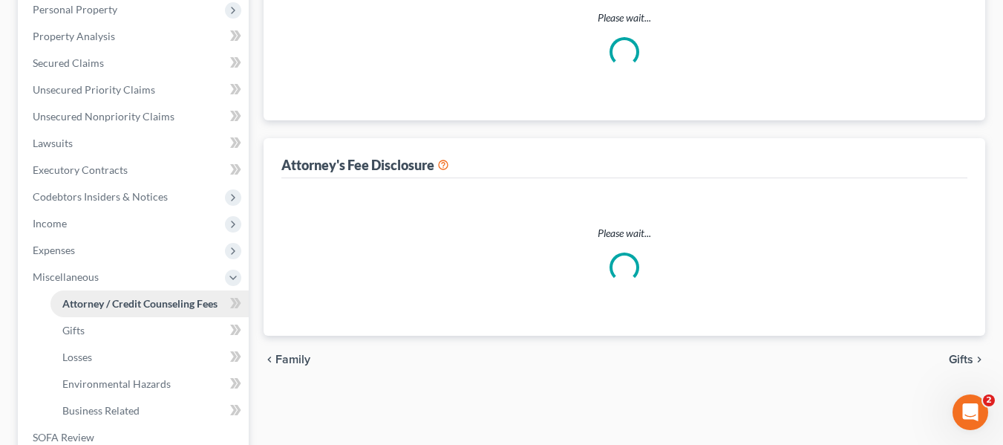
select select "0"
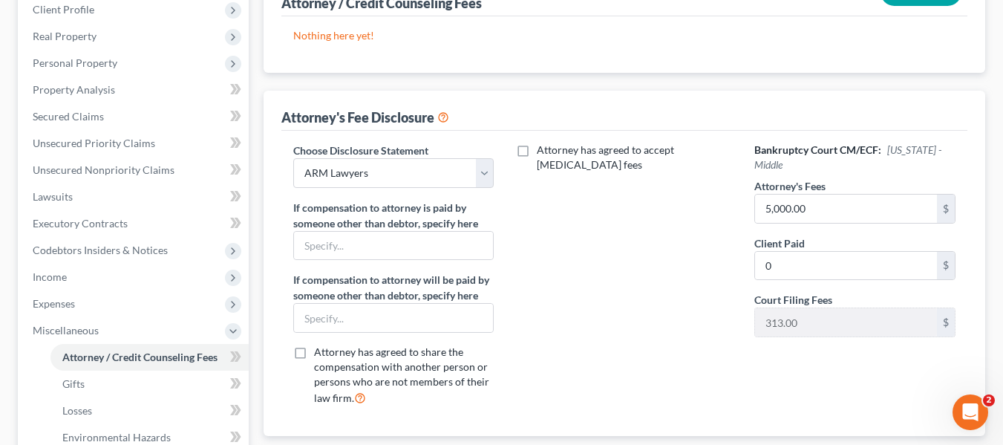
scroll to position [212, 0]
click at [70, 387] on span "Gifts" at bounding box center [73, 382] width 22 height 13
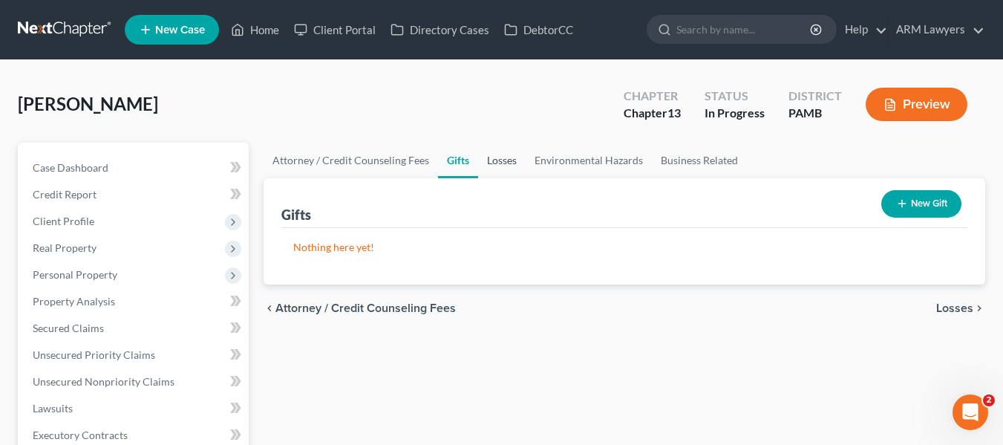
click at [496, 155] on link "Losses" at bounding box center [502, 161] width 48 height 36
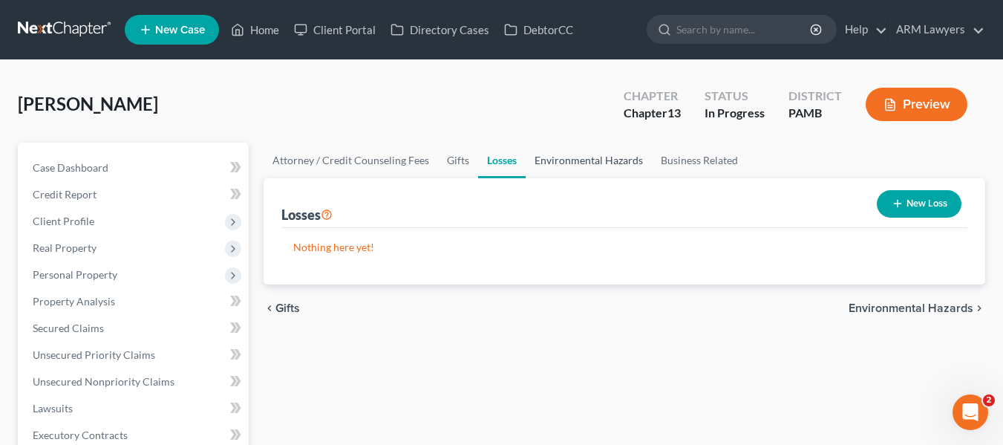
click at [577, 167] on link "Environmental Hazards" at bounding box center [589, 161] width 126 height 36
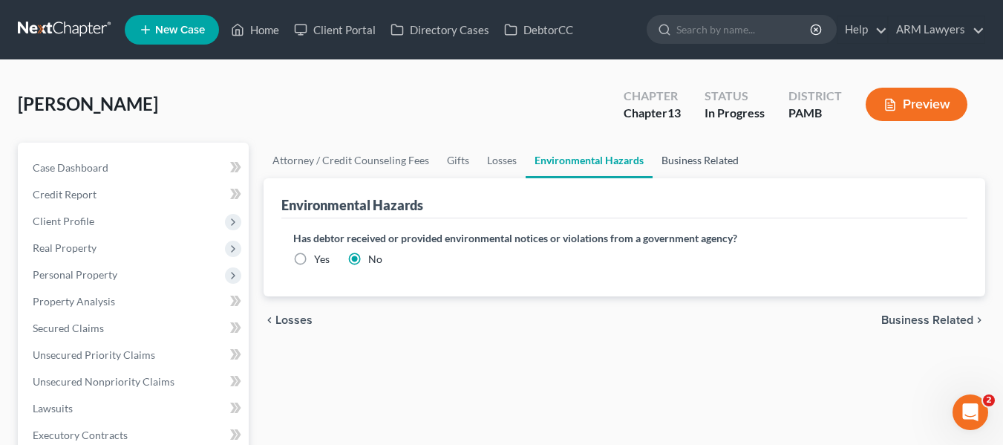
click at [675, 154] on link "Business Related" at bounding box center [700, 161] width 95 height 36
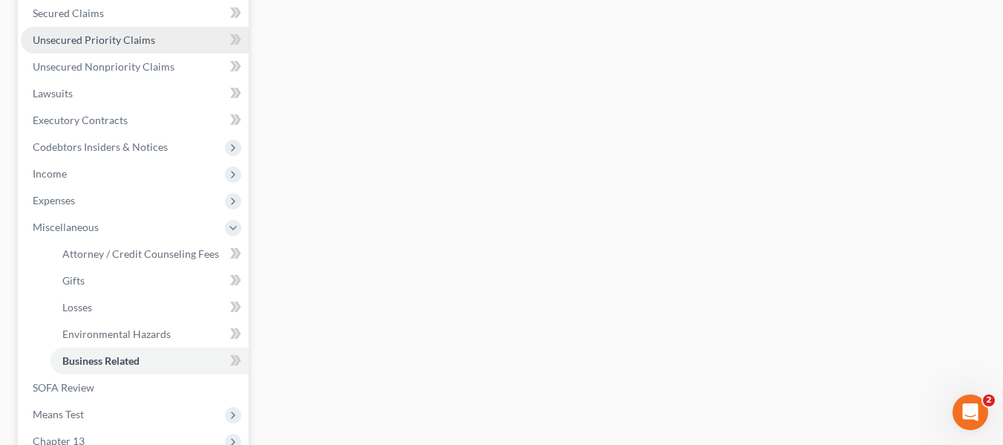
scroll to position [333, 0]
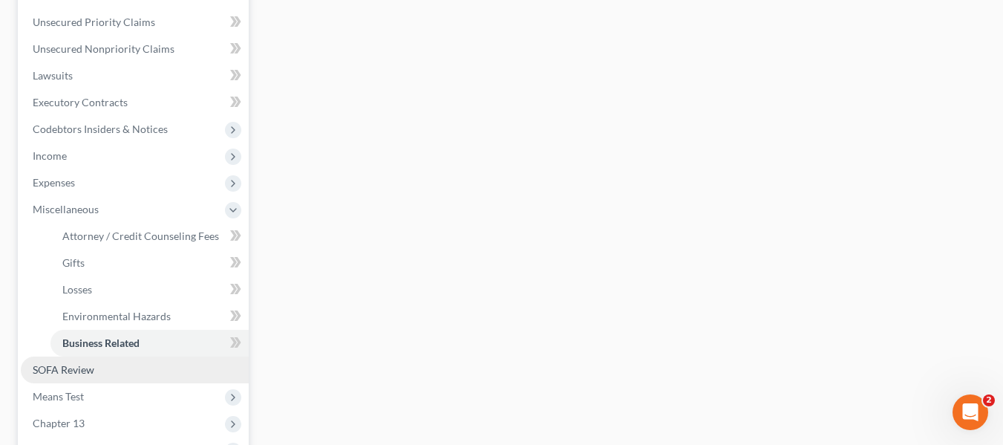
click at [90, 377] on link "SOFA Review" at bounding box center [135, 369] width 228 height 27
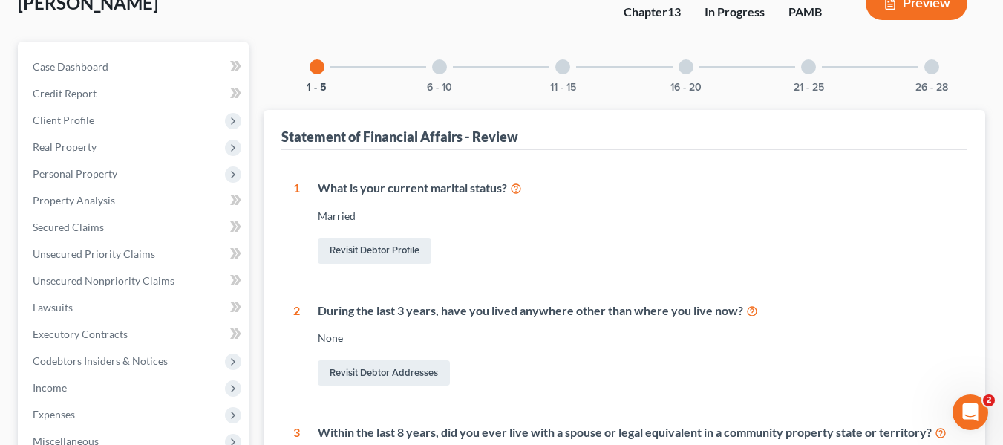
scroll to position [100, 0]
click at [440, 66] on div at bounding box center [439, 67] width 15 height 15
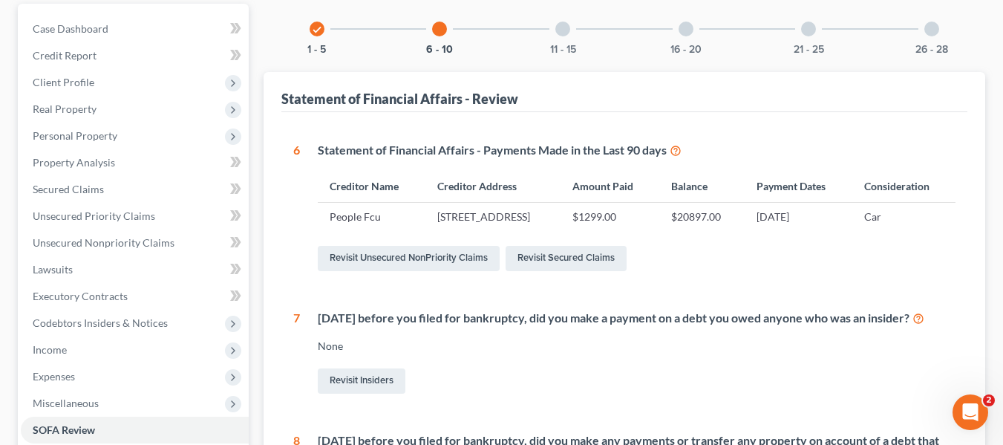
scroll to position [125, 0]
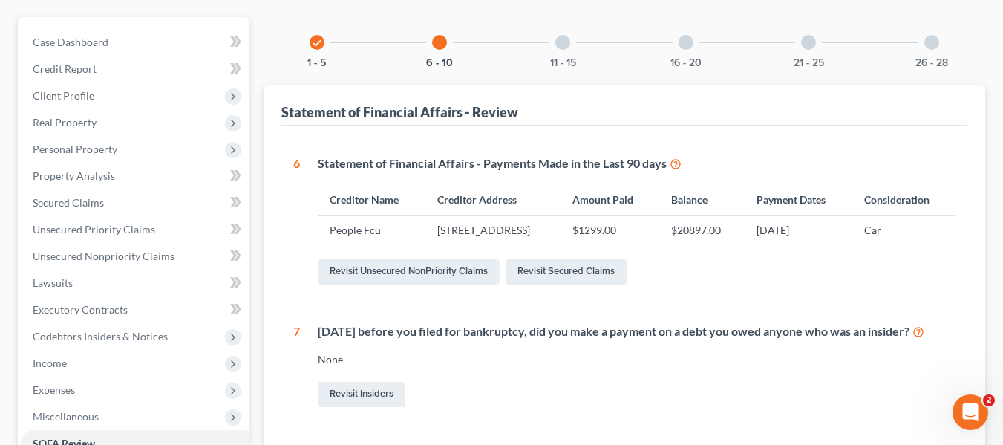
click at [564, 39] on div at bounding box center [562, 42] width 15 height 15
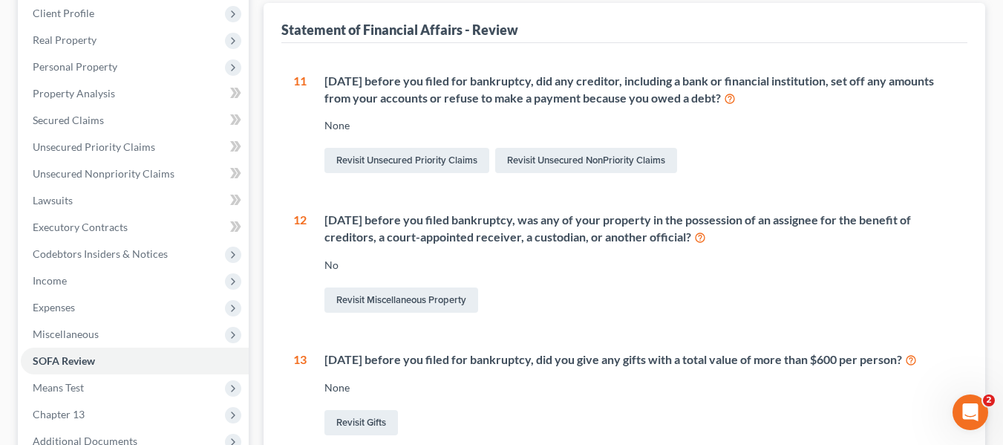
scroll to position [0, 0]
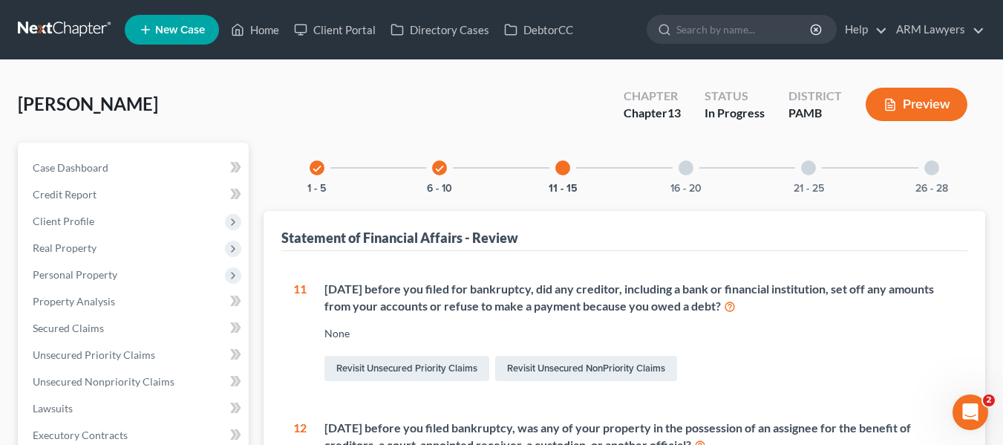
click at [685, 165] on div at bounding box center [686, 167] width 15 height 15
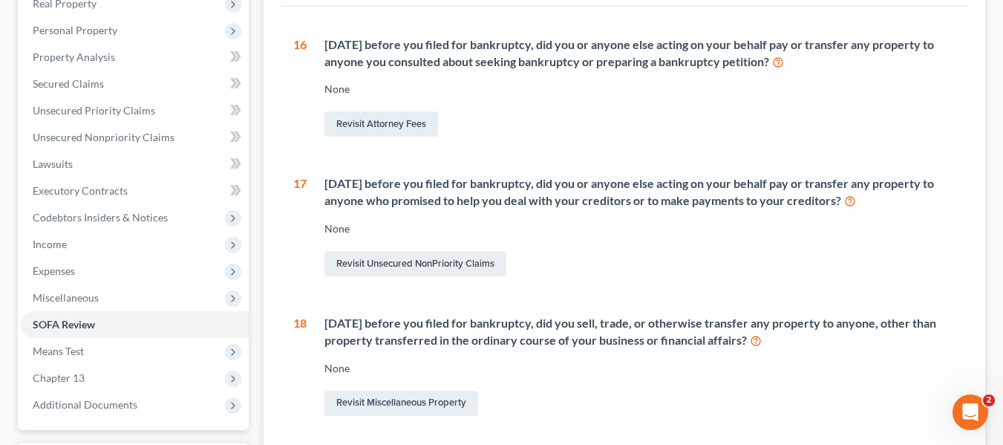
scroll to position [244, 0]
click at [209, 358] on span "Means Test" at bounding box center [135, 352] width 228 height 27
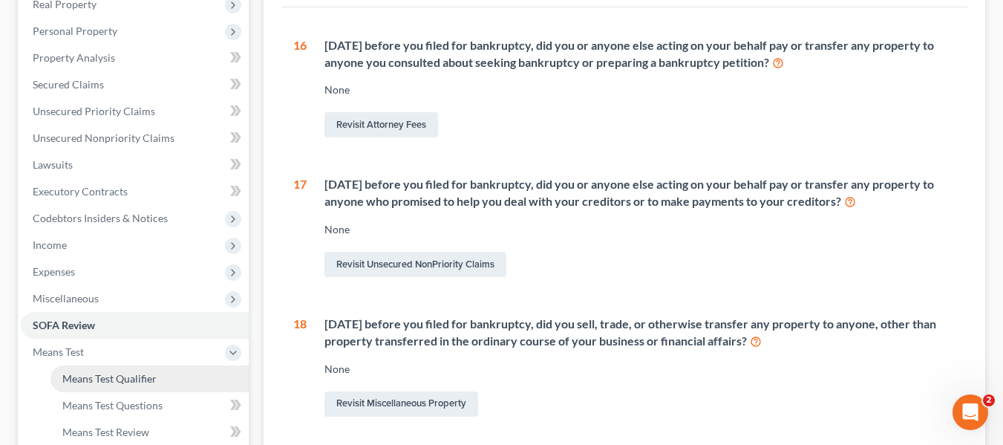
click at [180, 386] on link "Means Test Qualifier" at bounding box center [149, 378] width 198 height 27
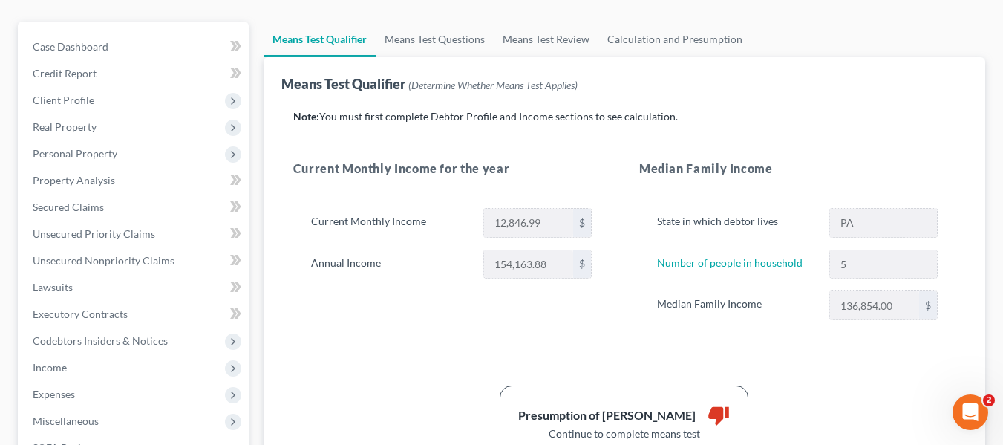
scroll to position [119, 0]
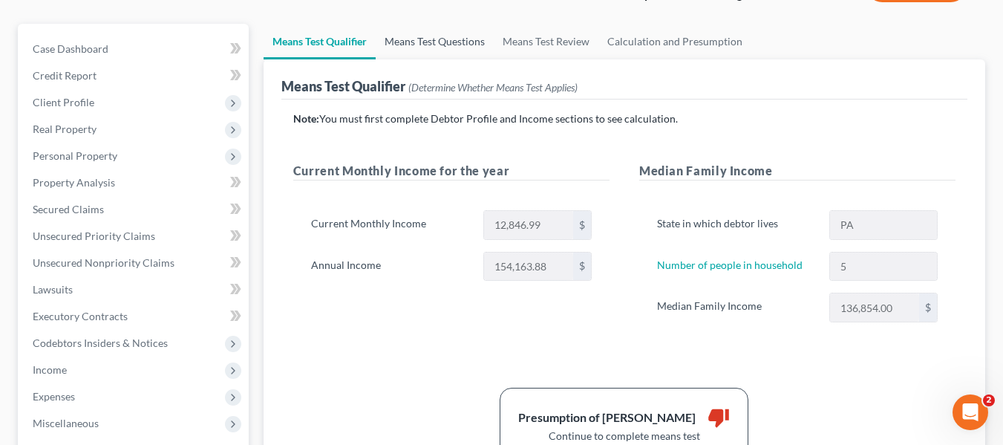
click at [425, 39] on link "Means Test Questions" at bounding box center [435, 42] width 118 height 36
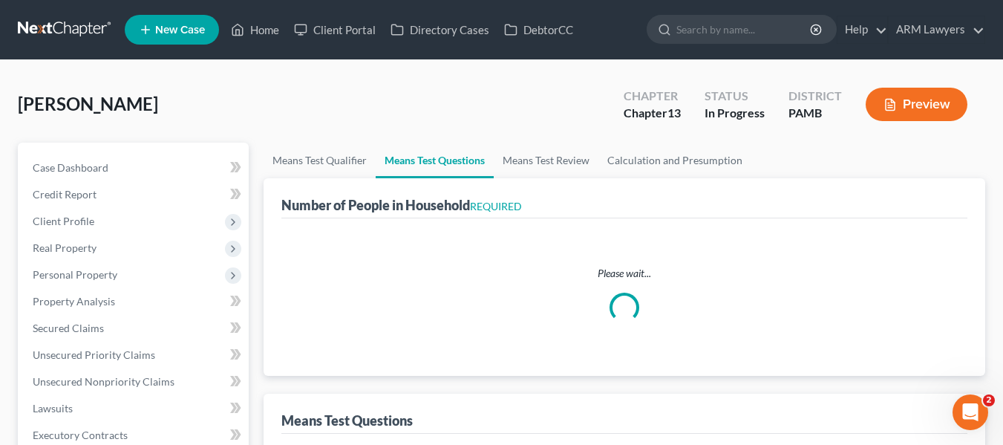
select select "1"
select select "60"
select select "0"
select select "60"
select select "2"
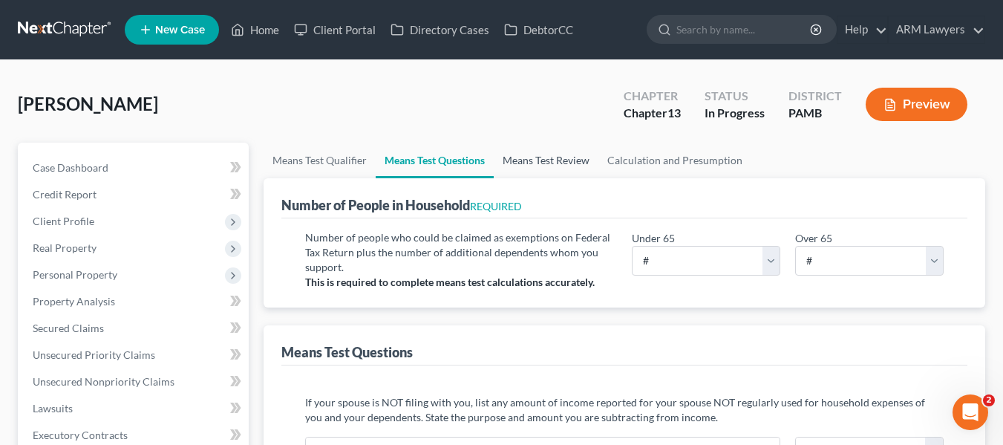
click at [539, 160] on link "Means Test Review" at bounding box center [546, 161] width 105 height 36
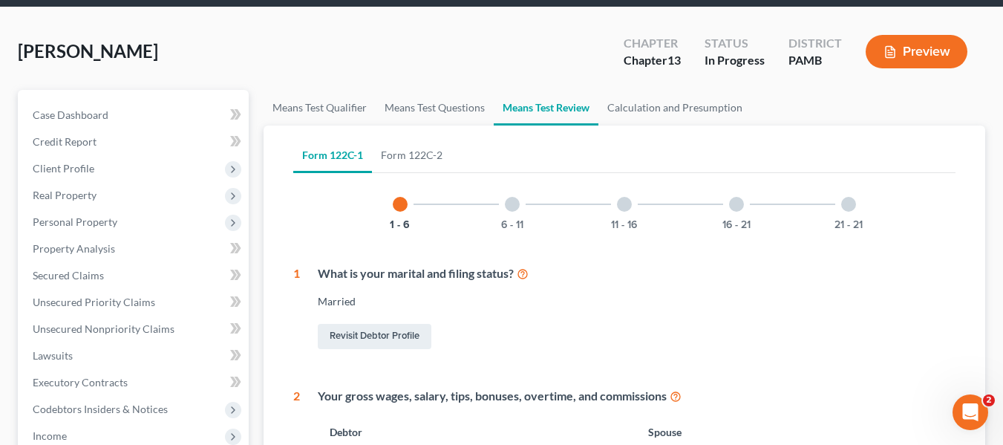
scroll to position [40, 0]
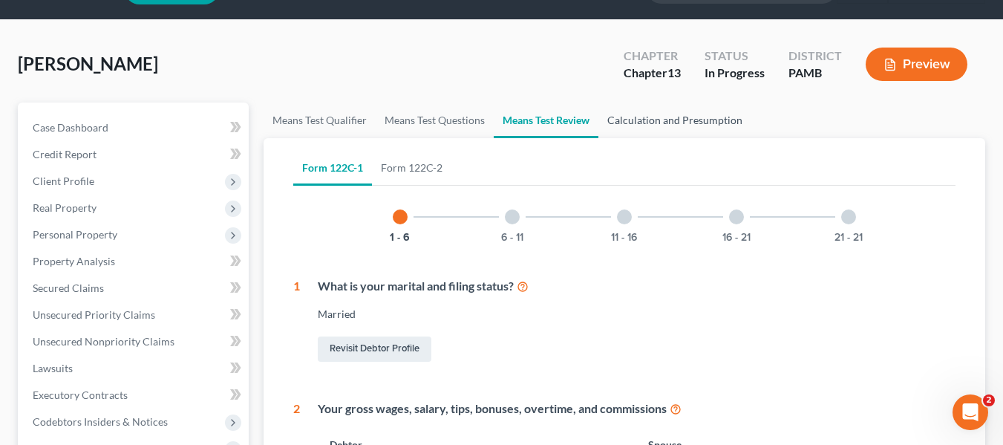
click at [623, 120] on link "Calculation and Presumption" at bounding box center [675, 120] width 153 height 36
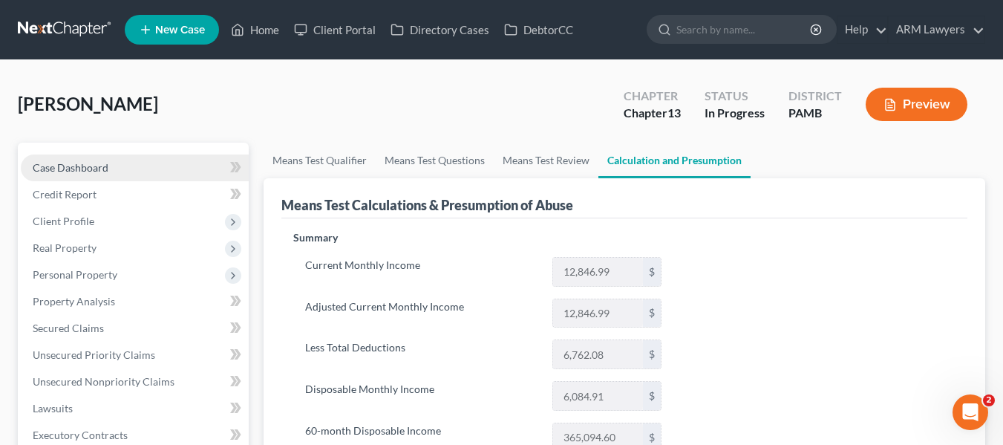
click at [95, 173] on span "Case Dashboard" at bounding box center [71, 167] width 76 height 13
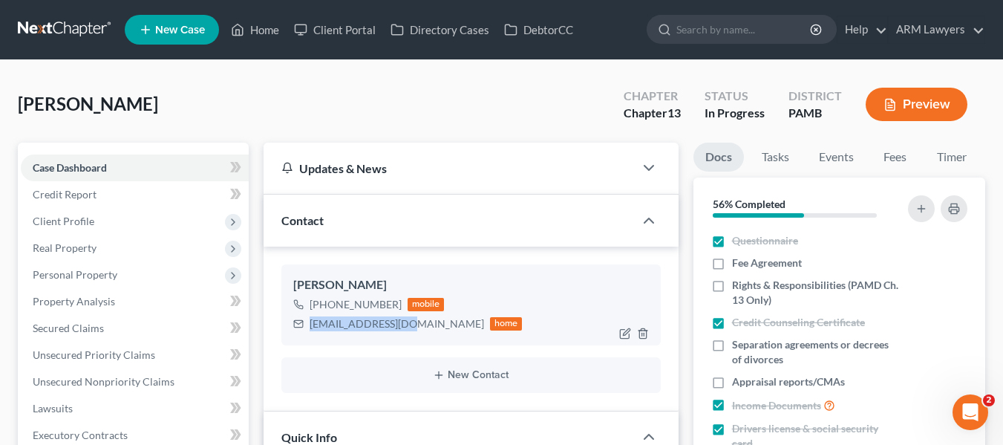
drag, startPoint x: 310, startPoint y: 324, endPoint x: 402, endPoint y: 314, distance: 92.6
click at [402, 314] on div "hvivas74@gmail.com home" at bounding box center [407, 323] width 229 height 19
copy div "hvivas74@gmail.com"
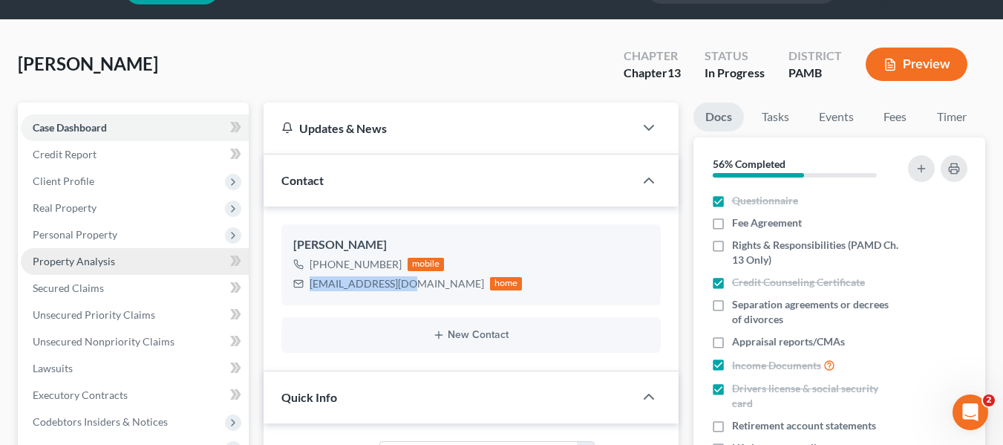
scroll to position [41, 0]
click at [74, 259] on span "Property Analysis" at bounding box center [74, 260] width 82 height 13
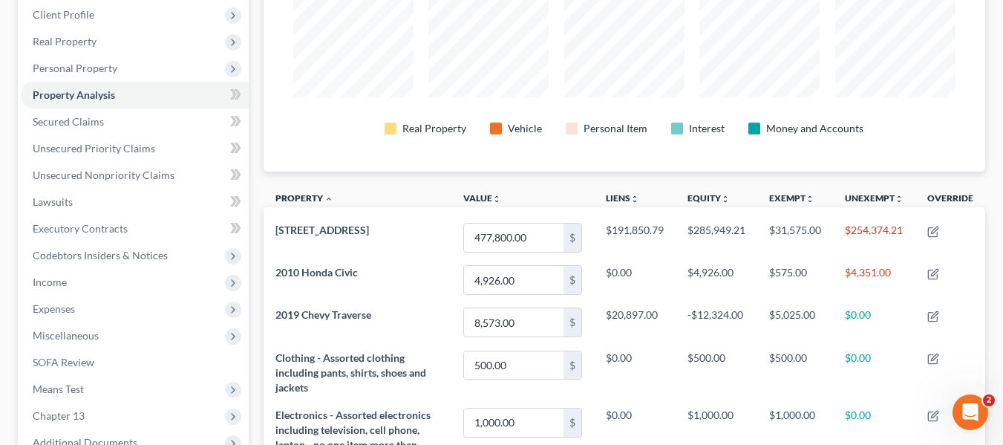
scroll to position [206, 0]
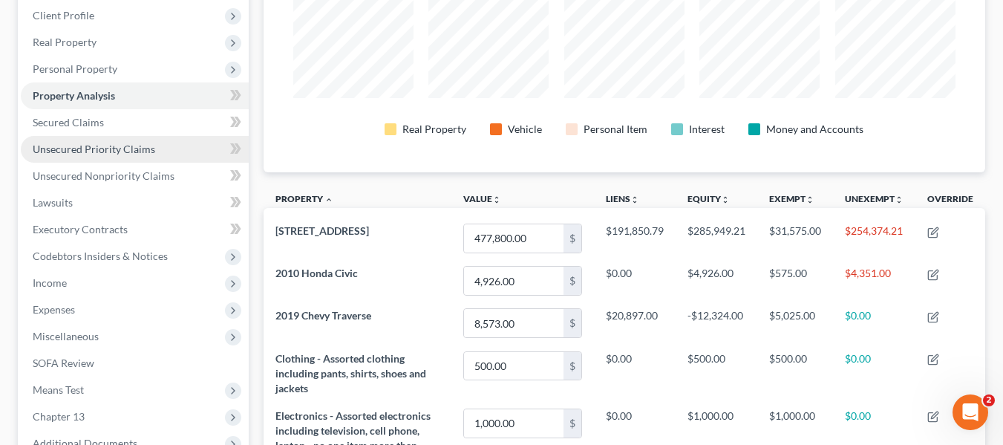
click at [113, 139] on link "Unsecured Priority Claims" at bounding box center [135, 149] width 228 height 27
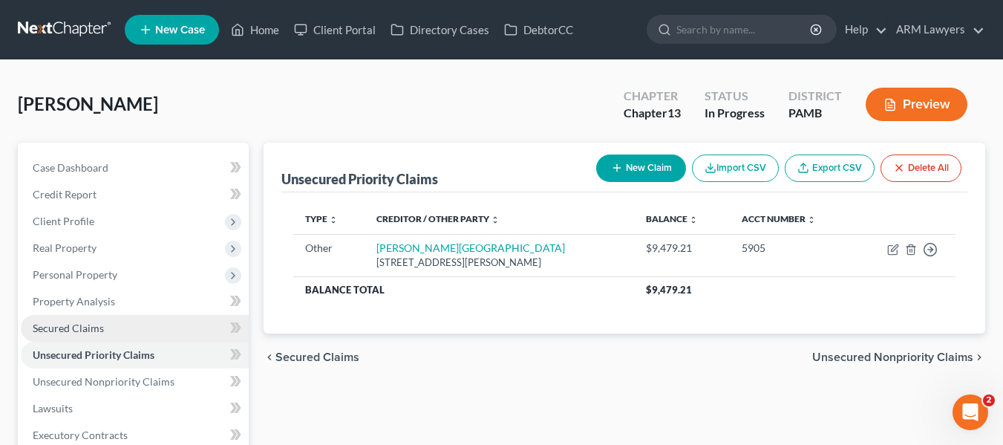
click at [82, 336] on link "Secured Claims" at bounding box center [135, 328] width 228 height 27
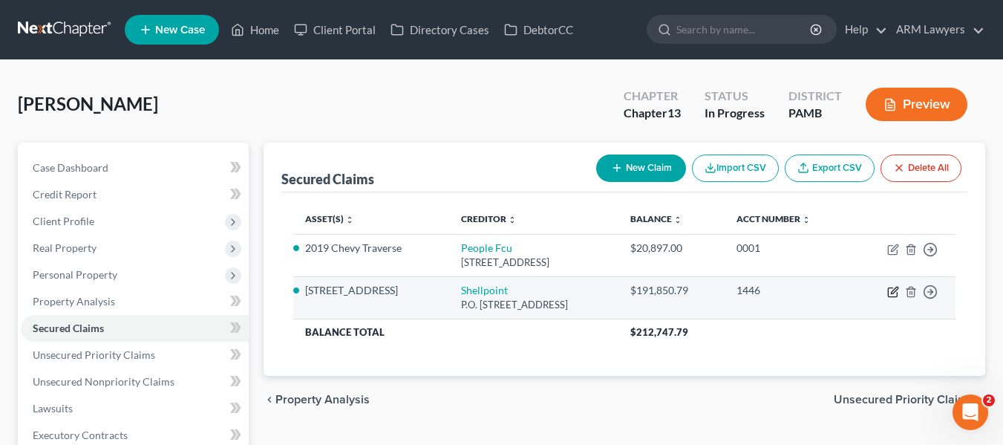
click at [891, 293] on icon "button" at bounding box center [893, 292] width 12 height 12
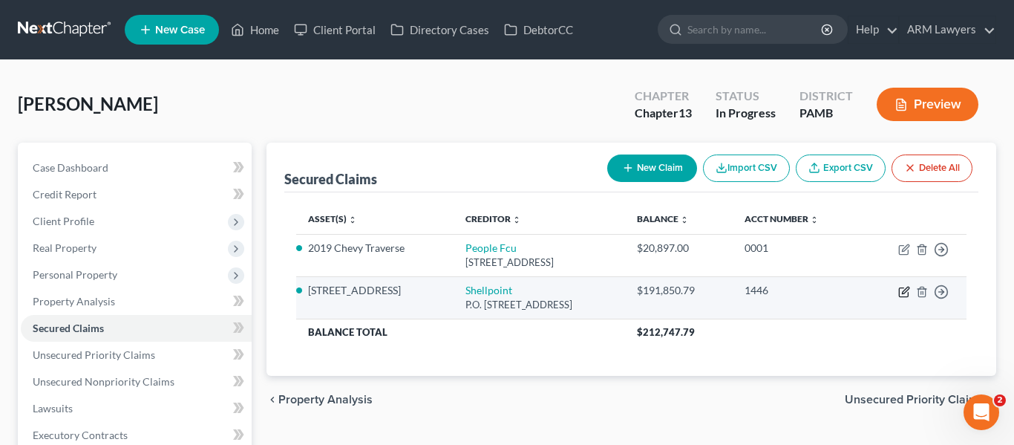
select select "45"
select select "0"
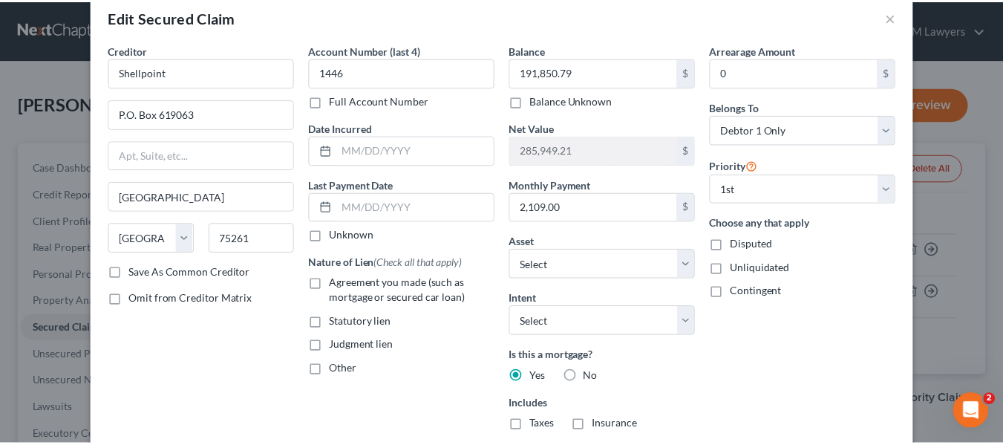
scroll to position [3, 0]
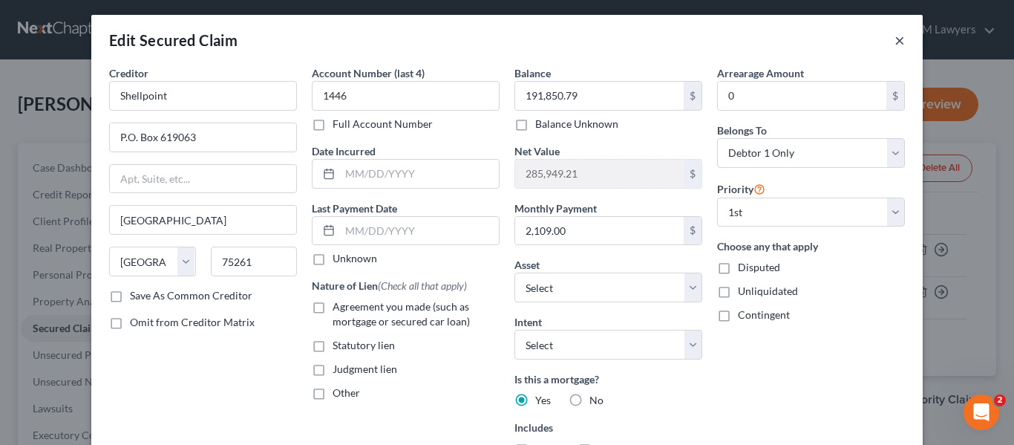
click at [895, 42] on button "×" at bounding box center [900, 40] width 10 height 18
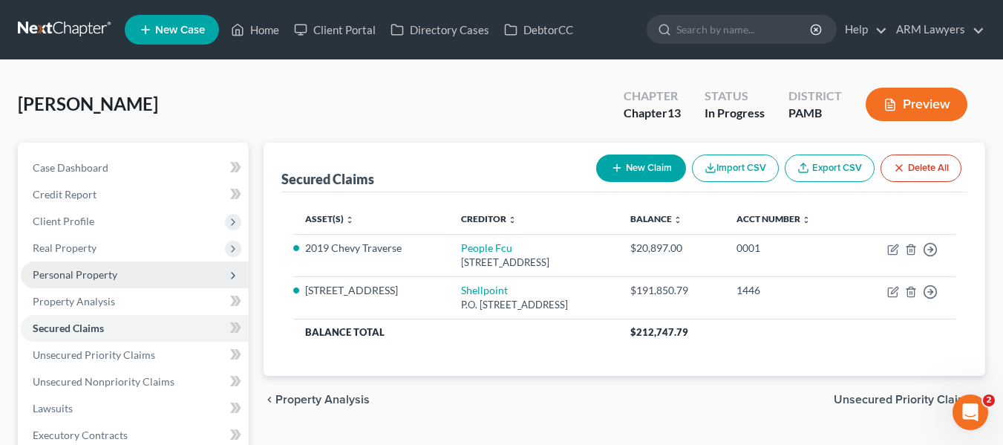
scroll to position [31, 0]
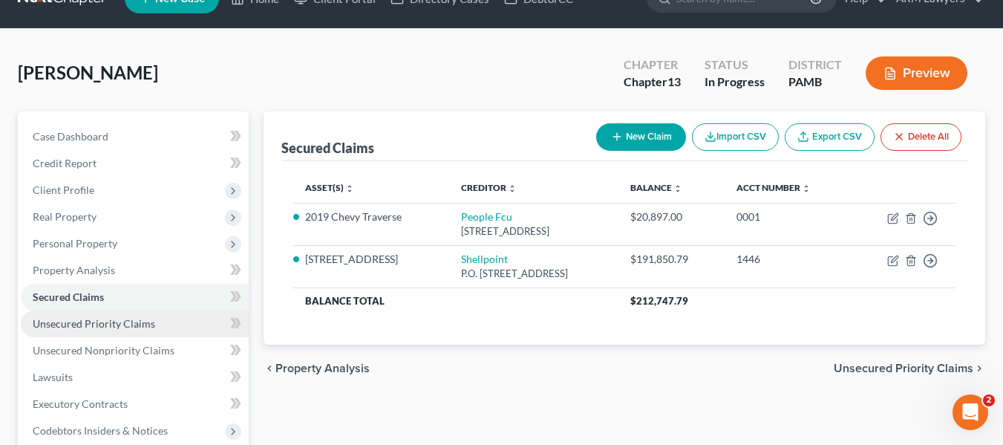
click at [127, 325] on span "Unsecured Priority Claims" at bounding box center [94, 323] width 123 height 13
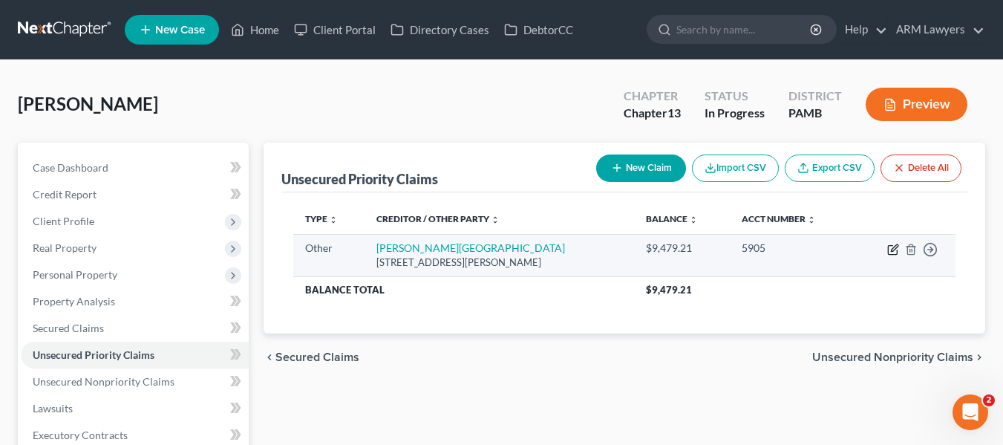
click at [893, 248] on icon "button" at bounding box center [894, 247] width 7 height 7
select select "9"
select select "39"
select select "0"
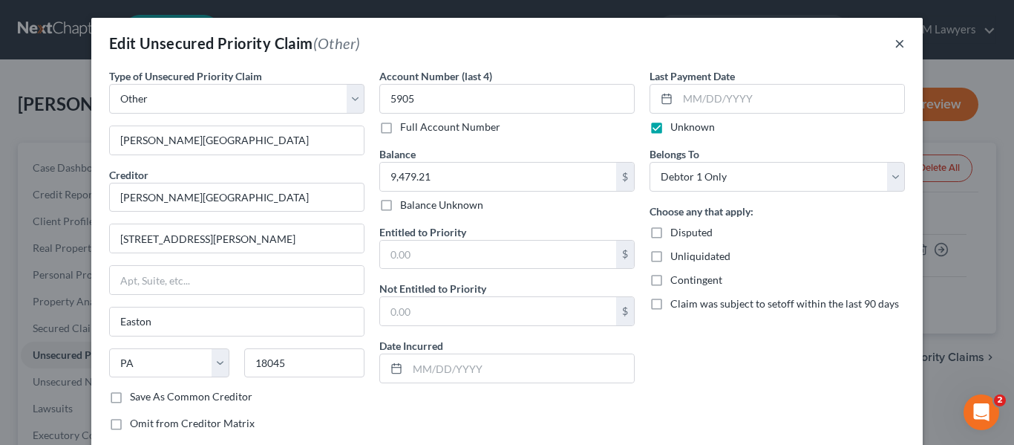
click at [895, 42] on button "×" at bounding box center [900, 43] width 10 height 18
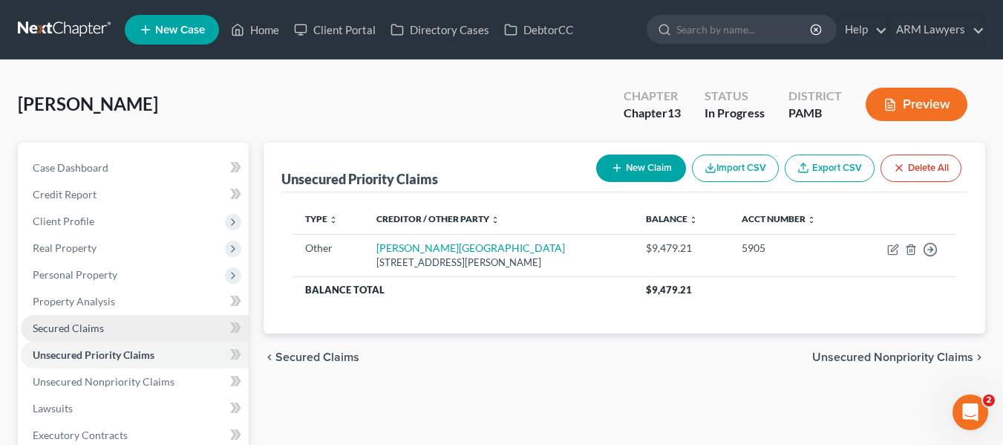
click at [43, 330] on span "Secured Claims" at bounding box center [68, 328] width 71 height 13
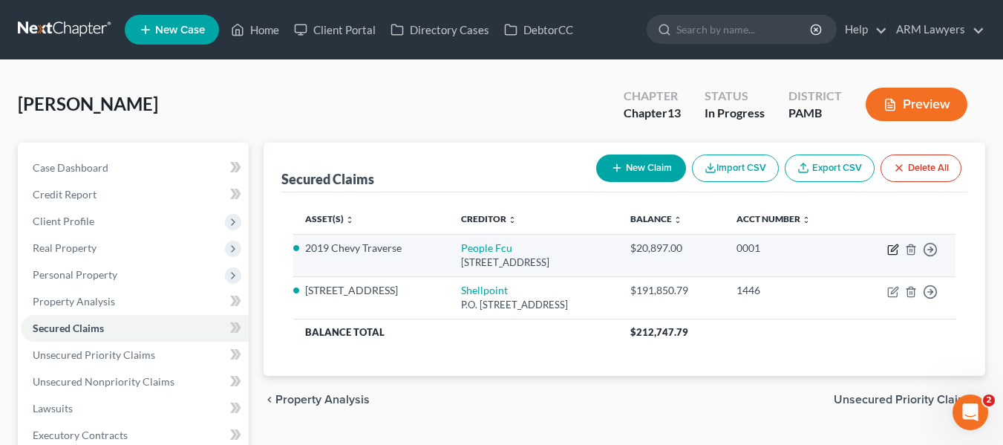
click at [891, 247] on icon "button" at bounding box center [893, 250] width 12 height 12
select select "39"
select select "0"
select select "3"
select select "0"
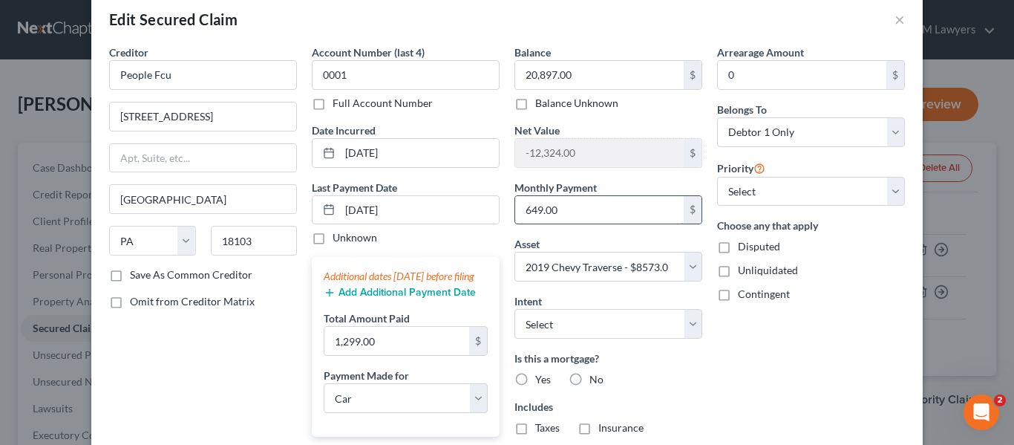
scroll to position [23, 0]
click at [895, 16] on button "×" at bounding box center [900, 20] width 10 height 18
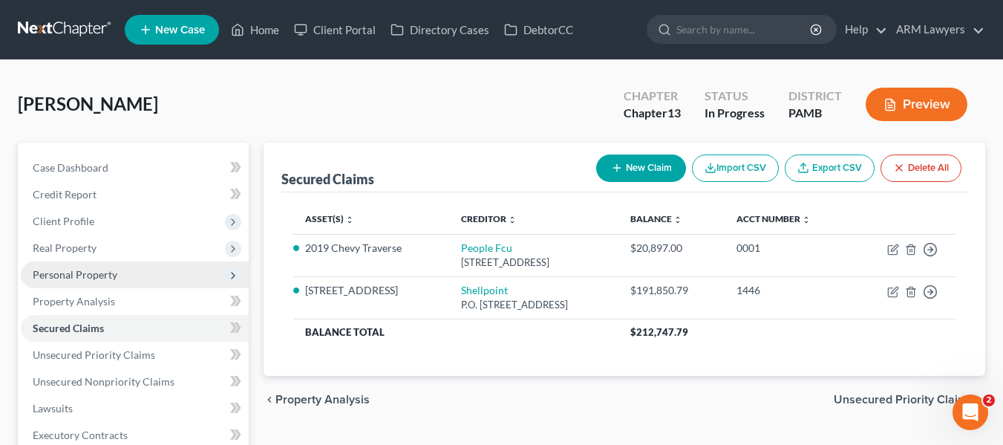
click at [85, 279] on span "Personal Property" at bounding box center [75, 274] width 85 height 13
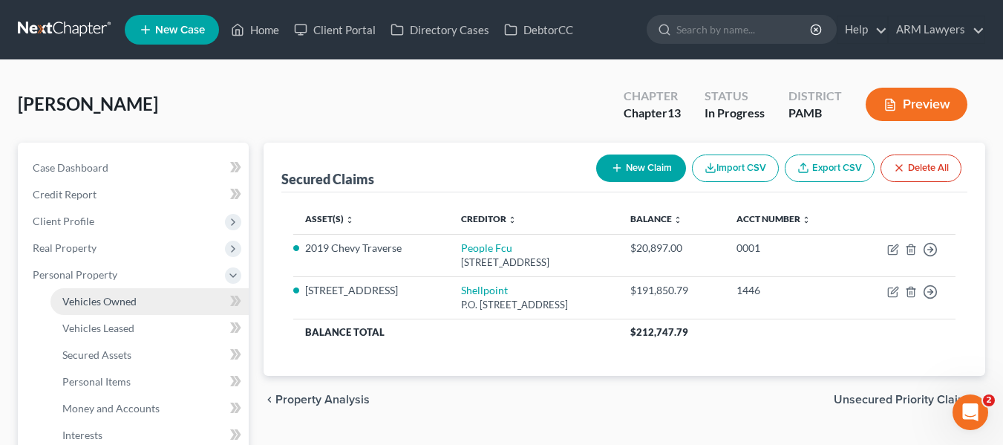
click at [86, 293] on link "Vehicles Owned" at bounding box center [149, 301] width 198 height 27
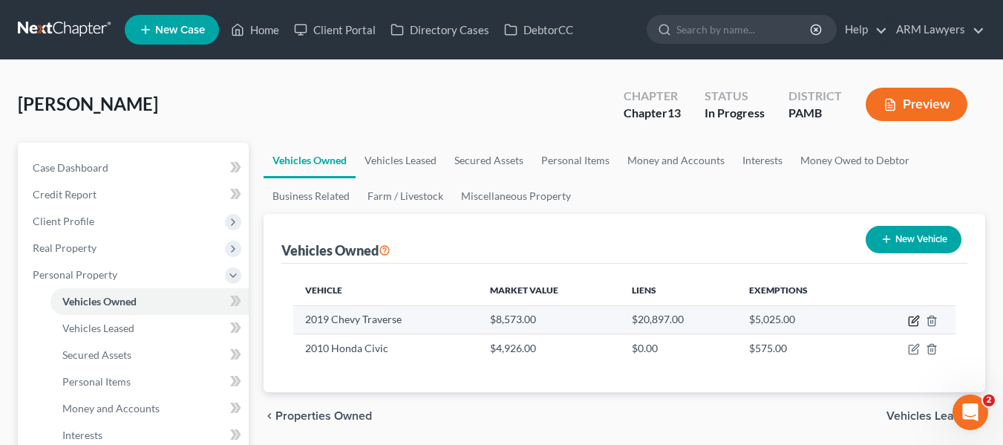
click at [911, 319] on icon "button" at bounding box center [914, 321] width 12 height 12
select select "0"
select select "7"
select select "3"
select select "0"
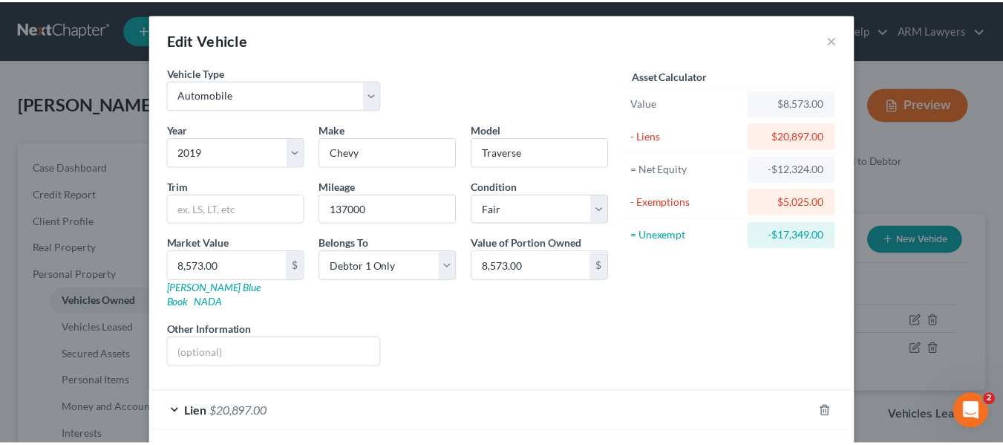
scroll to position [4, 0]
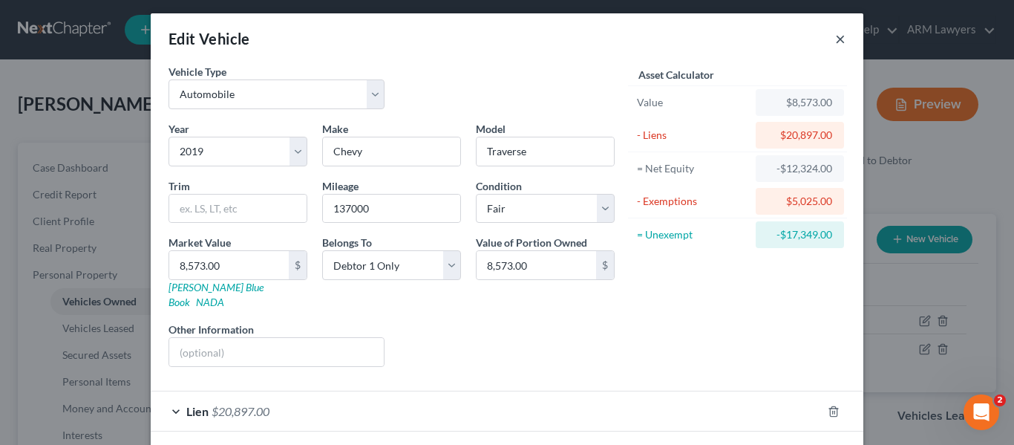
click at [835, 35] on button "×" at bounding box center [840, 39] width 10 height 18
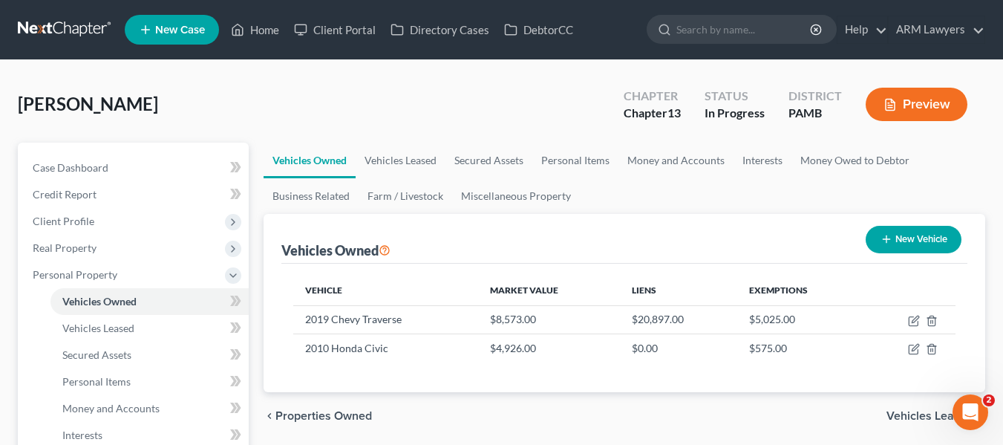
click at [955, 183] on ul "Vehicles Owned Vehicles Leased Secured Assets Personal Items Money and Accounts…" at bounding box center [625, 178] width 722 height 71
click at [76, 202] on link "Credit Report" at bounding box center [135, 194] width 228 height 27
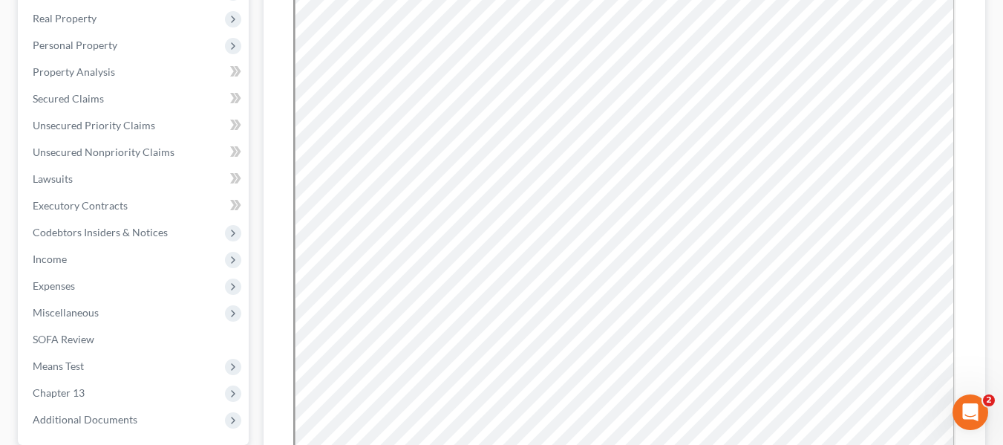
scroll to position [231, 0]
drag, startPoint x: 981, startPoint y: 240, endPoint x: 142, endPoint y: 269, distance: 839.6
click at [981, 240] on div "Credit Report Resubmit Download Re-Import Creditors" at bounding box center [625, 276] width 722 height 729
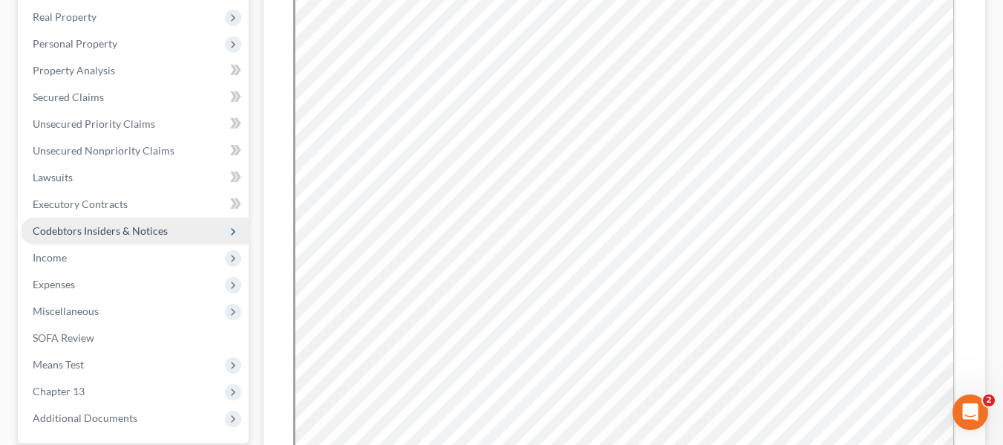
click at [73, 238] on span "Codebtors Insiders & Notices" at bounding box center [135, 231] width 228 height 27
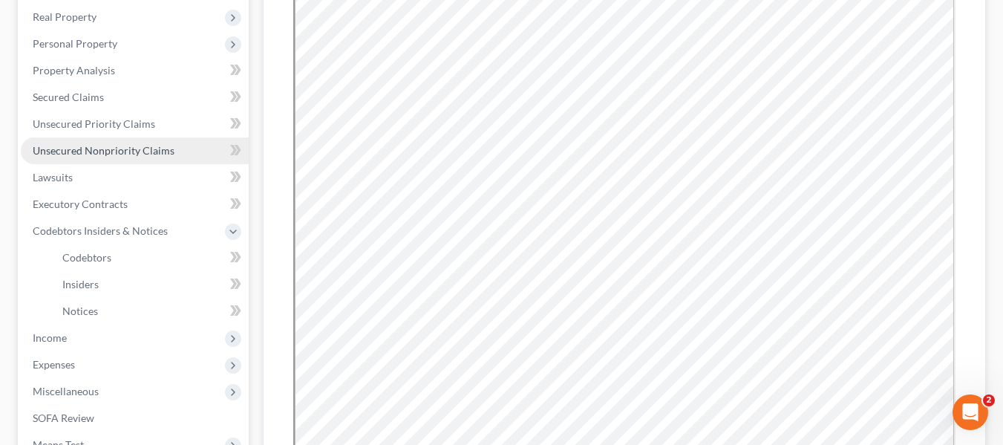
click at [92, 144] on span "Unsecured Nonpriority Claims" at bounding box center [104, 150] width 142 height 13
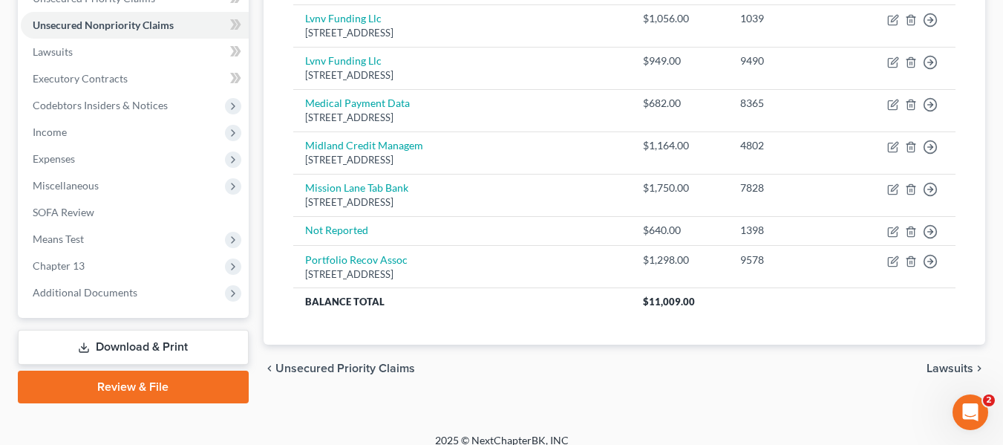
scroll to position [356, 0]
click at [74, 237] on span "Means Test" at bounding box center [58, 239] width 51 height 13
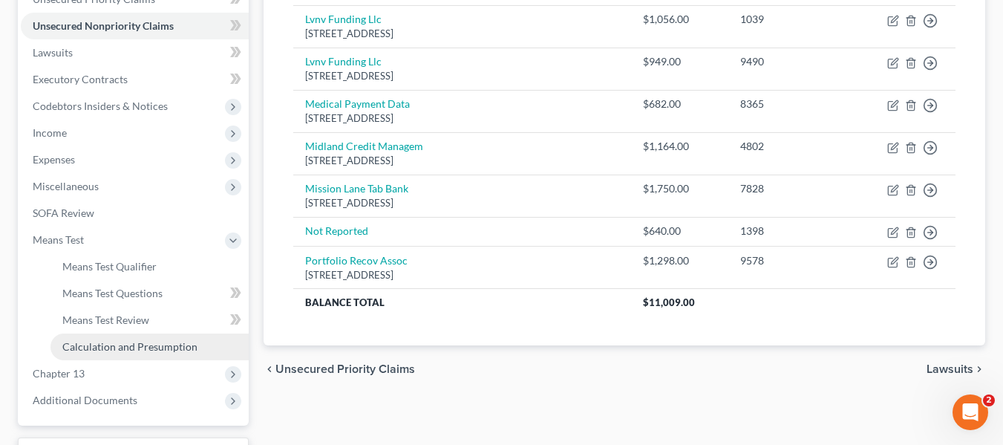
click at [128, 349] on span "Calculation and Presumption" at bounding box center [129, 346] width 135 height 13
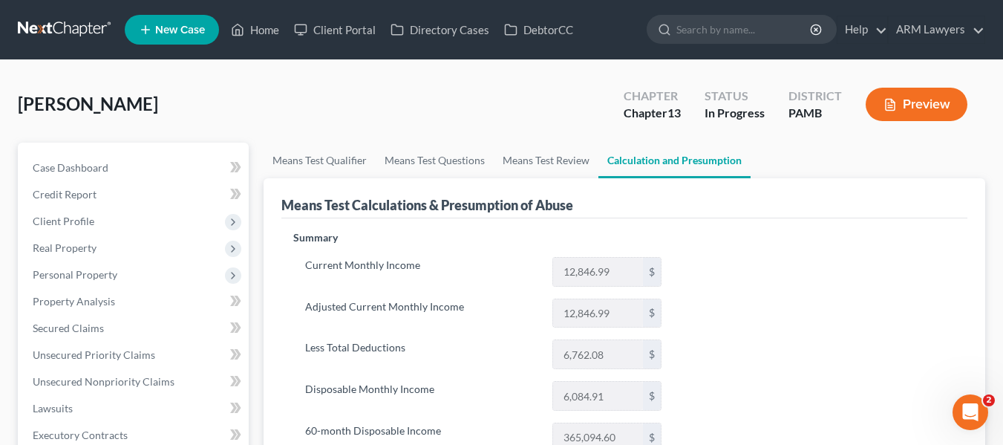
click at [83, 26] on link at bounding box center [65, 29] width 95 height 27
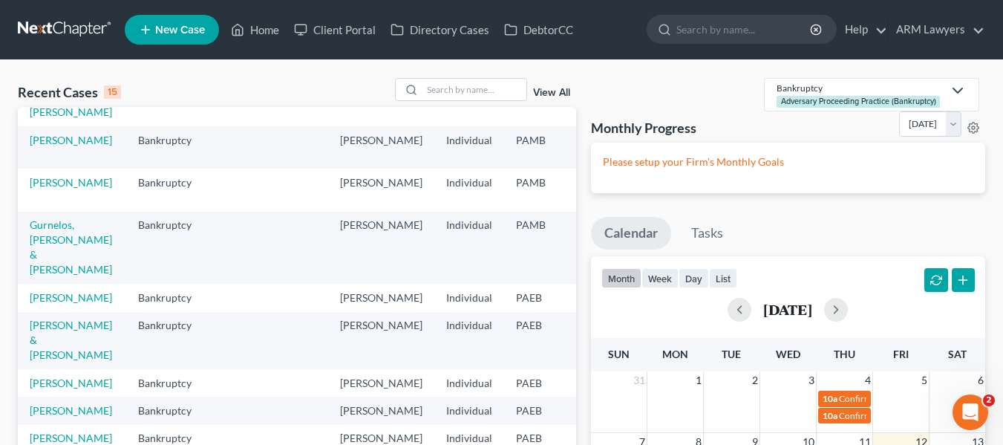
scroll to position [221, 0]
click at [566, 86] on div "View All" at bounding box center [485, 89] width 181 height 23
click at [553, 89] on link "View All" at bounding box center [551, 93] width 37 height 10
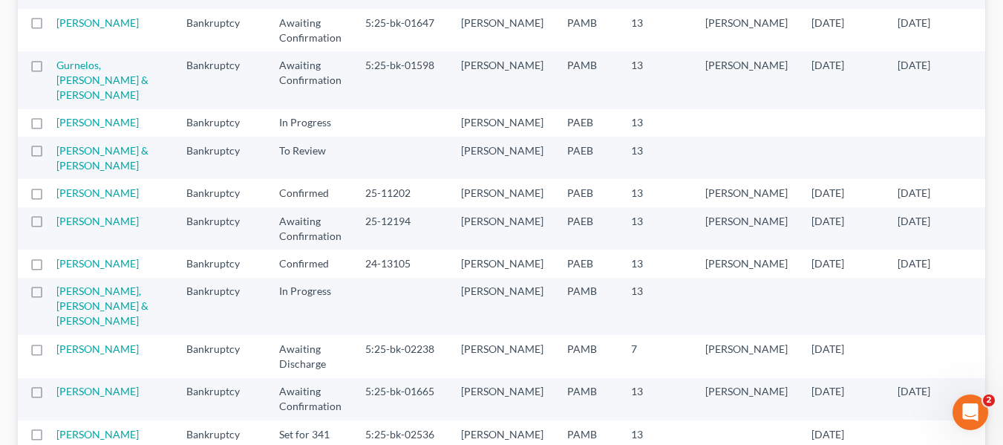
scroll to position [398, 0]
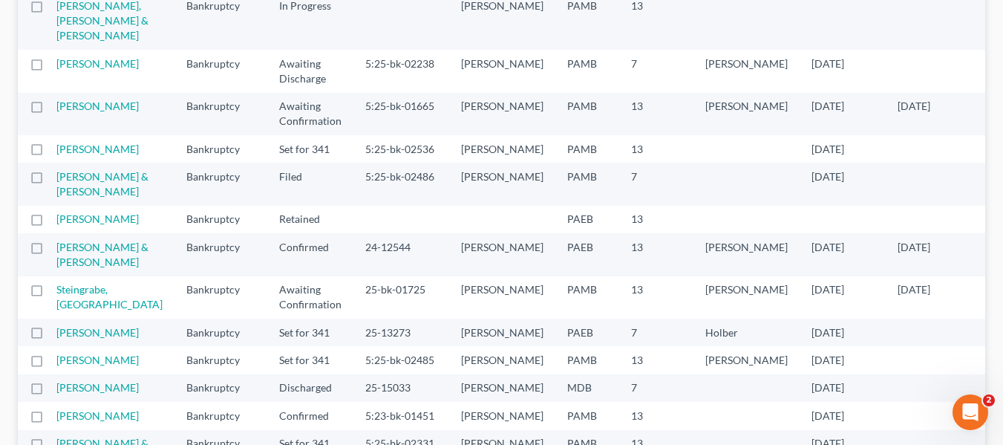
scroll to position [499, 0]
